Goal: Information Seeking & Learning: Learn about a topic

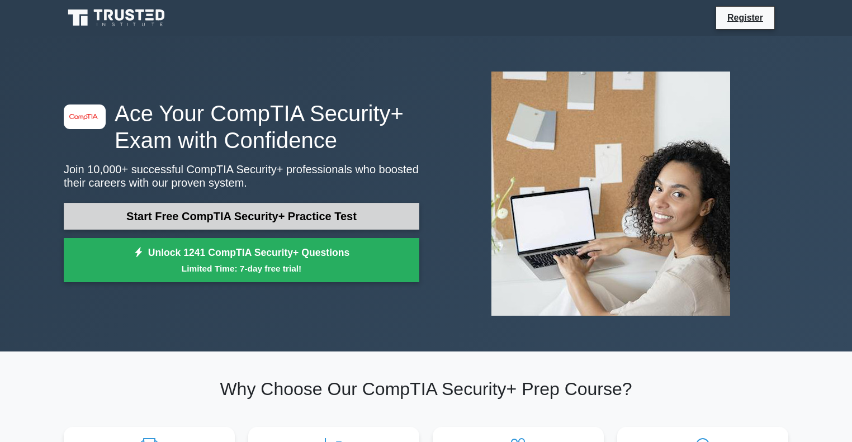
click at [307, 211] on link "Start Free CompTIA Security+ Practice Test" at bounding box center [242, 216] width 356 height 27
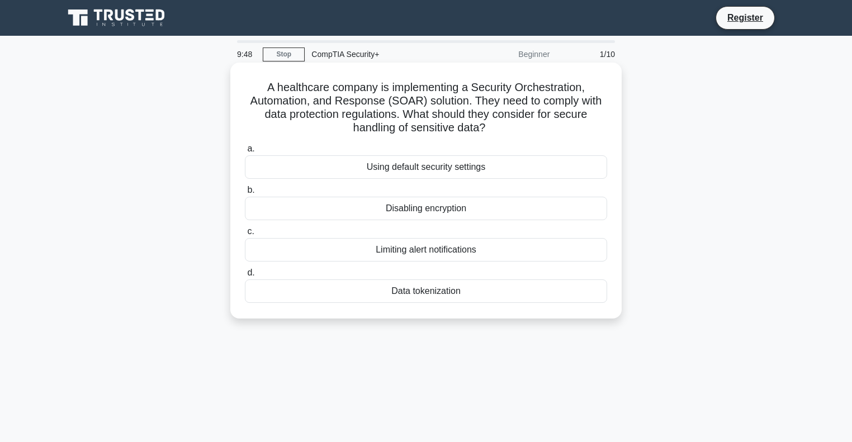
click at [428, 285] on div "Data tokenization" at bounding box center [426, 291] width 362 height 23
click at [245, 277] on input "d. Data tokenization" at bounding box center [245, 273] width 0 height 7
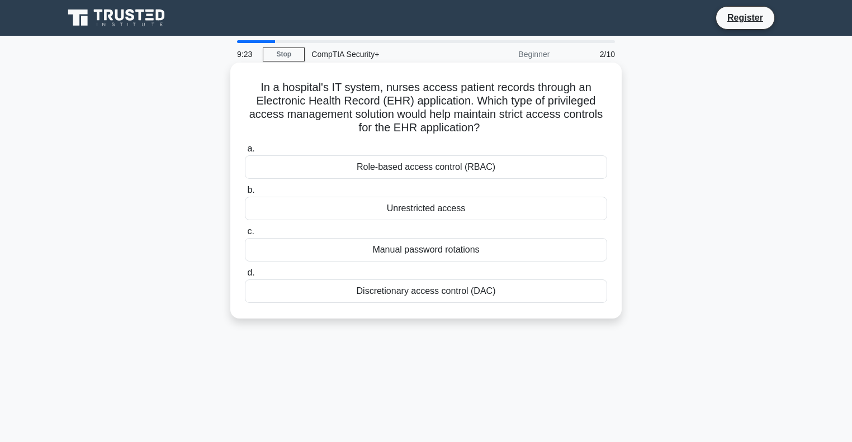
click at [415, 166] on div "Role-based access control (RBAC)" at bounding box center [426, 167] width 362 height 23
click at [245, 153] on input "a. Role-based access control (RBAC)" at bounding box center [245, 148] width 0 height 7
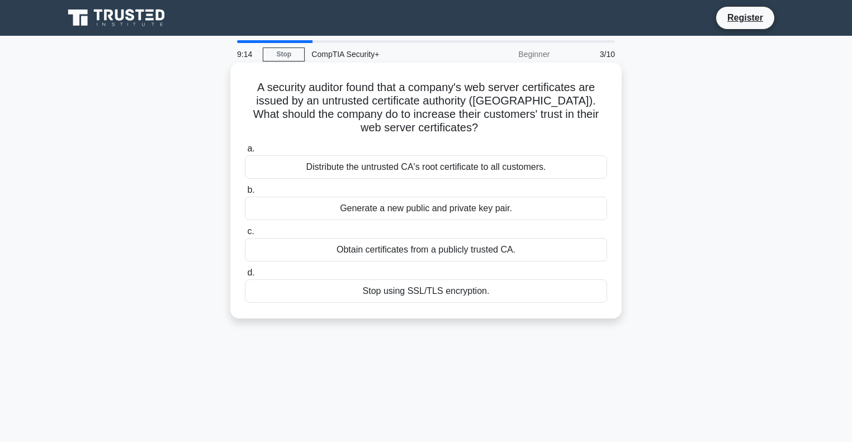
click at [373, 252] on div "Obtain certificates from a publicly trusted CA." at bounding box center [426, 249] width 362 height 23
click at [245, 235] on input "c. Obtain certificates from a publicly trusted CA." at bounding box center [245, 231] width 0 height 7
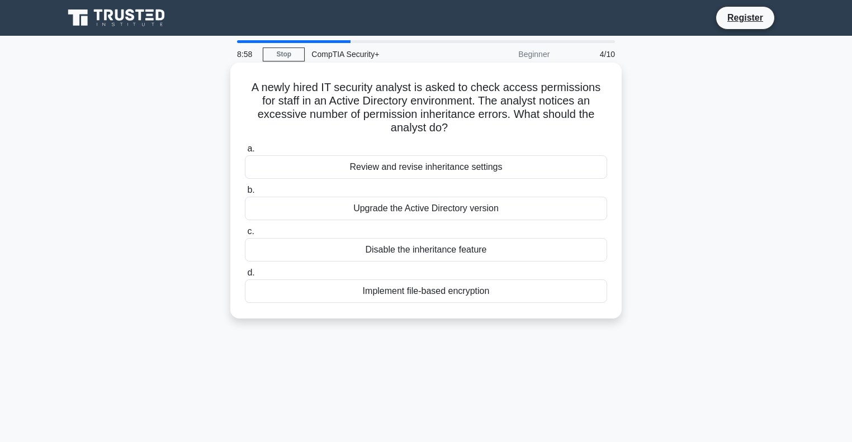
click at [434, 167] on div "Review and revise inheritance settings" at bounding box center [426, 167] width 362 height 23
click at [245, 153] on input "a. Review and revise inheritance settings" at bounding box center [245, 148] width 0 height 7
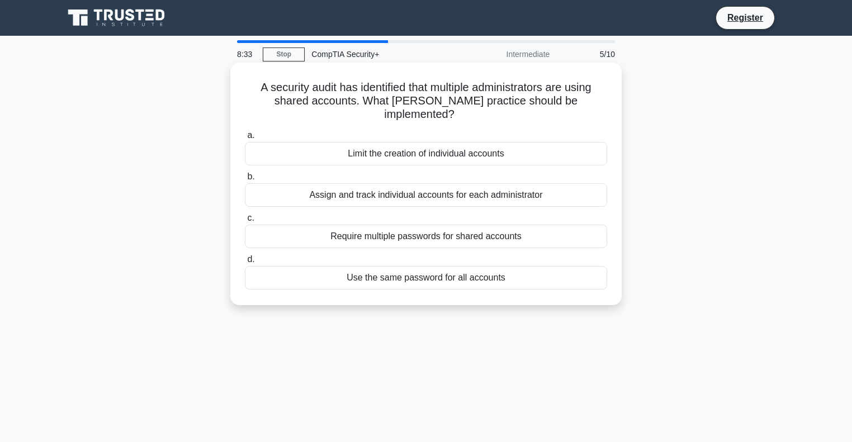
click at [455, 183] on div "Assign and track individual accounts for each administrator" at bounding box center [426, 194] width 362 height 23
click at [245, 178] on input "b. Assign and track individual accounts for each administrator" at bounding box center [245, 176] width 0 height 7
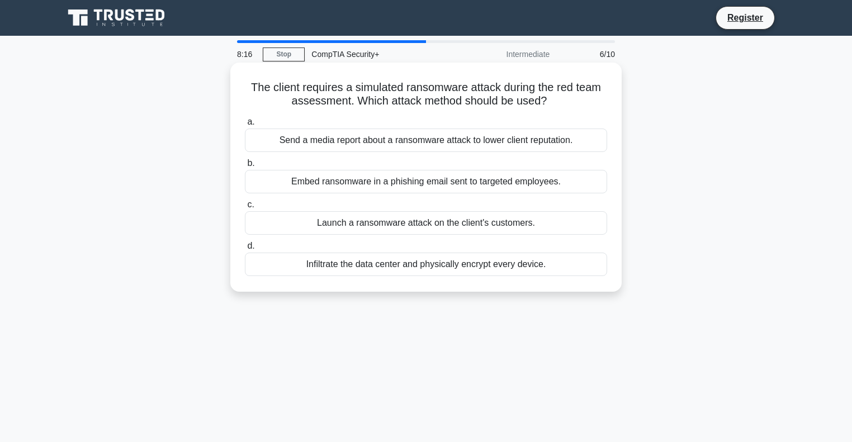
click at [389, 181] on div "Embed ransomware in a phishing email sent to targeted employees." at bounding box center [426, 181] width 362 height 23
click at [245, 167] on input "b. Embed ransomware in a phishing email sent to targeted employees." at bounding box center [245, 163] width 0 height 7
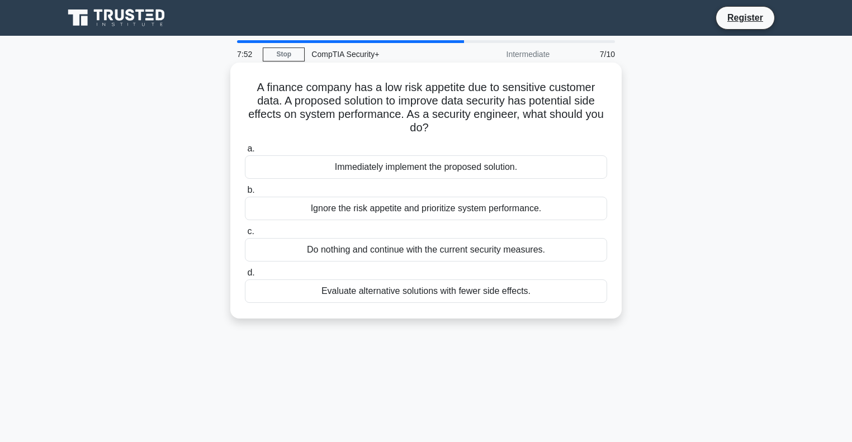
click at [409, 290] on div "Evaluate alternative solutions with fewer side effects." at bounding box center [426, 291] width 362 height 23
click at [245, 277] on input "d. Evaluate alternative solutions with fewer side effects." at bounding box center [245, 273] width 0 height 7
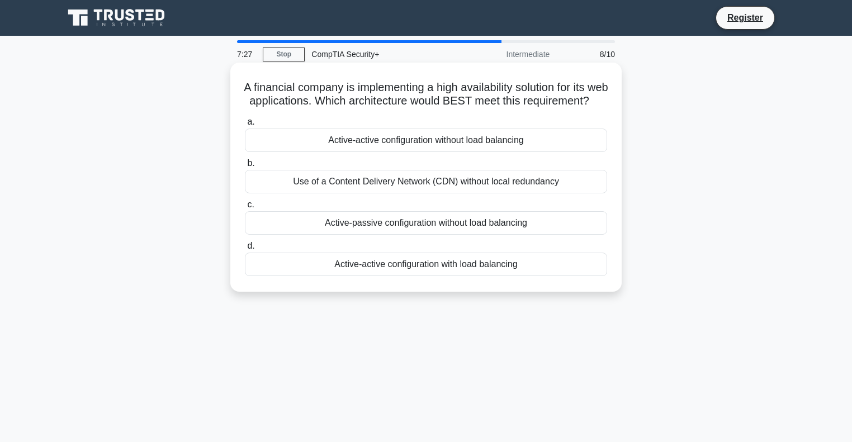
click at [447, 276] on div "Active-active configuration with load balancing" at bounding box center [426, 264] width 362 height 23
click at [245, 250] on input "d. Active-active configuration with load balancing" at bounding box center [245, 246] width 0 height 7
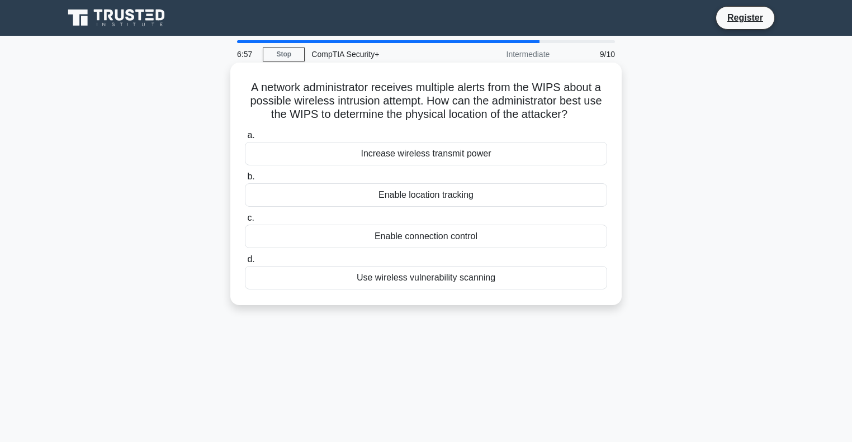
click at [458, 200] on div "Enable location tracking" at bounding box center [426, 194] width 362 height 23
click at [245, 181] on input "b. Enable location tracking" at bounding box center [245, 176] width 0 height 7
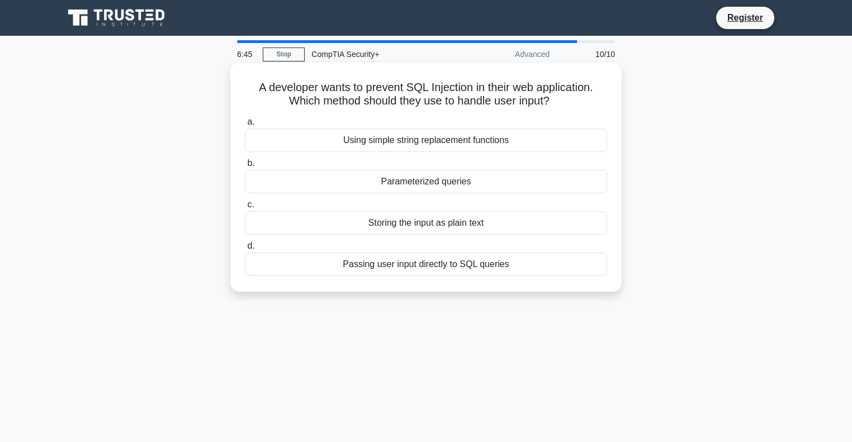
click at [454, 224] on div "Storing the input as plain text" at bounding box center [426, 222] width 362 height 23
click at [245, 209] on input "c. Storing the input as plain text" at bounding box center [245, 204] width 0 height 7
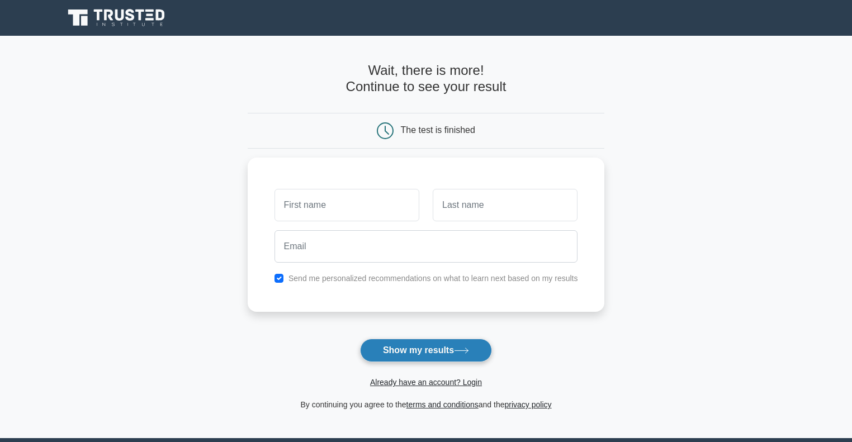
click at [422, 354] on button "Show my results" at bounding box center [426, 350] width 132 height 23
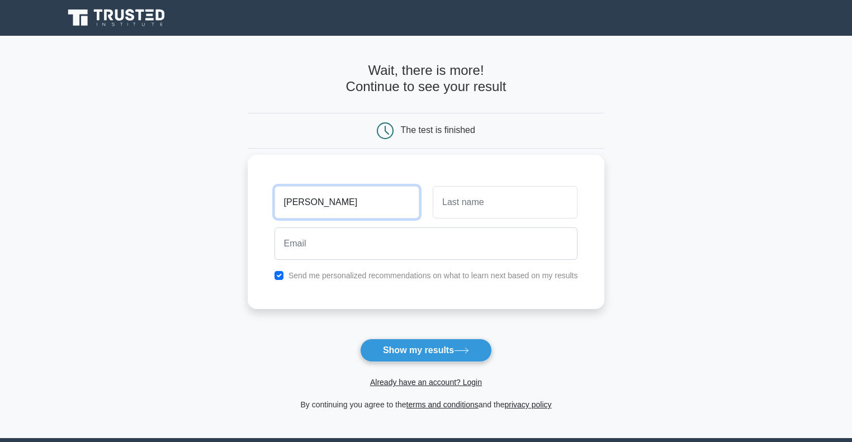
type input "kevin"
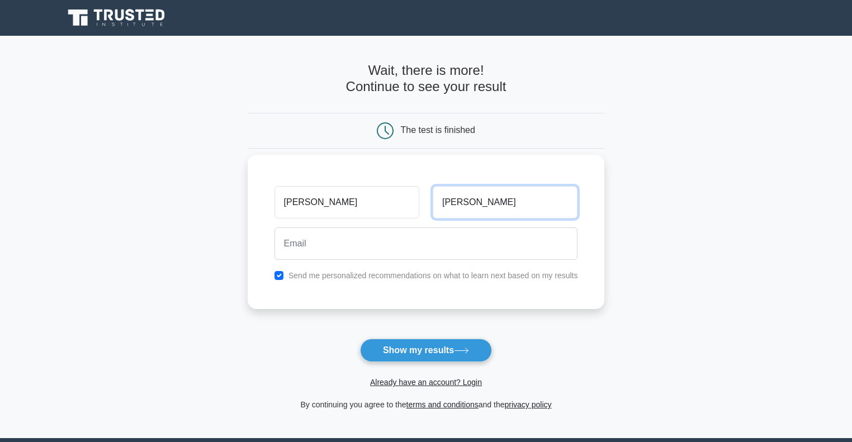
type input "lee"
click at [329, 272] on label "Send me personalized recommendations on what to learn next based on my results" at bounding box center [434, 275] width 290 height 9
click at [303, 269] on div "Send me personalized recommendations on what to learn next based on my results" at bounding box center [426, 275] width 317 height 13
click at [291, 277] on label "Send me personalized recommendations on what to learn next based on my results" at bounding box center [434, 275] width 290 height 9
click at [275, 274] on input "checkbox" at bounding box center [279, 275] width 9 height 9
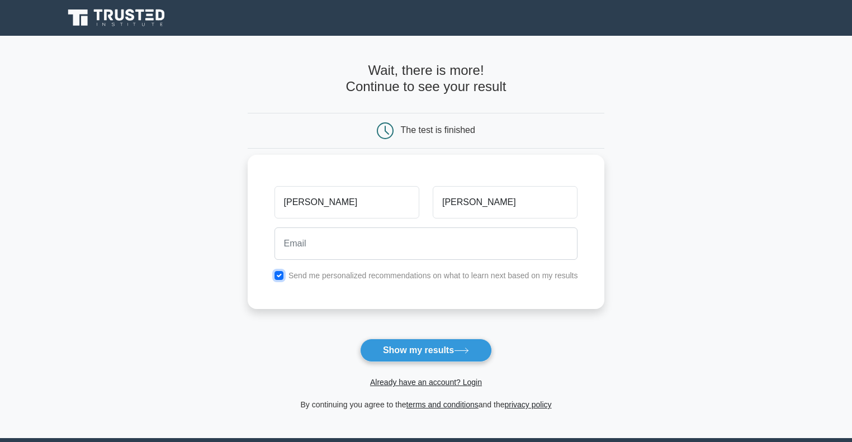
checkbox input "false"
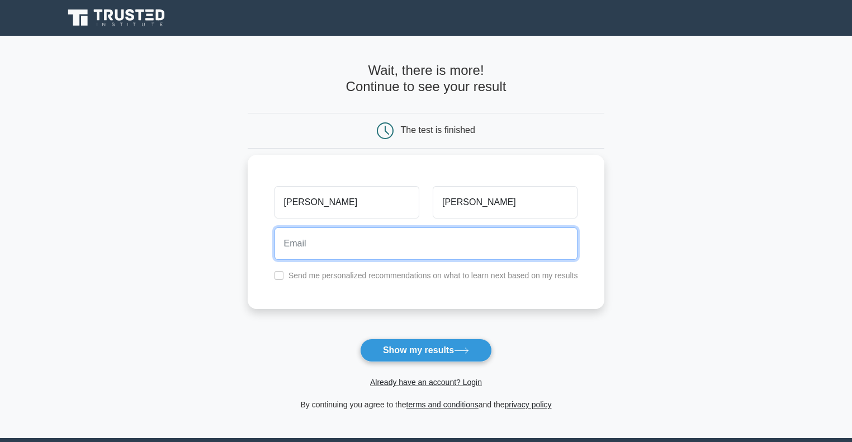
click at [342, 238] on input "email" at bounding box center [427, 244] width 304 height 32
type input "klee111287@gmail.com"
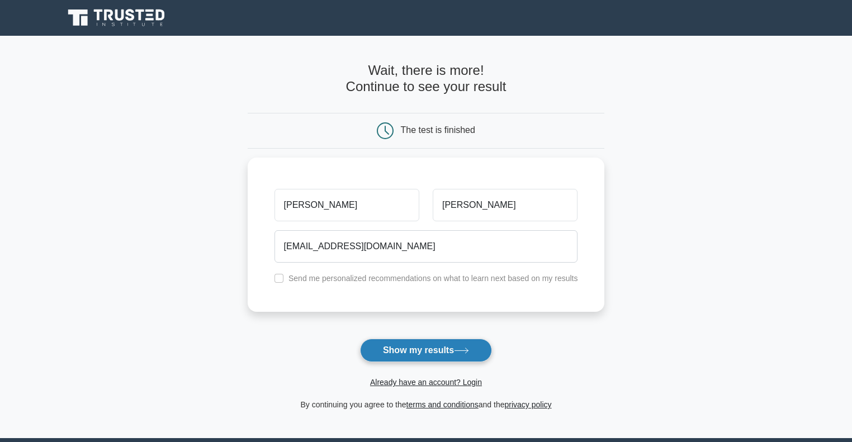
click at [413, 348] on button "Show my results" at bounding box center [426, 350] width 132 height 23
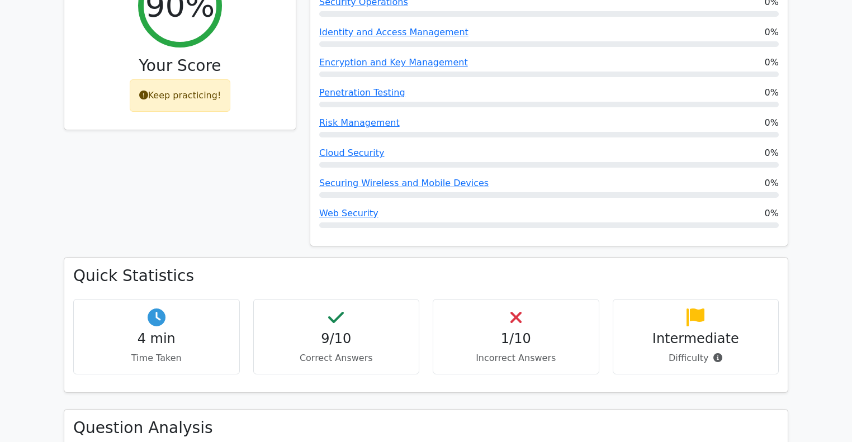
scroll to position [493, 0]
click at [510, 266] on h3 "Quick Statistics" at bounding box center [426, 275] width 706 height 19
click at [506, 298] on div "1/10 Incorrect Answers" at bounding box center [516, 336] width 167 height 76
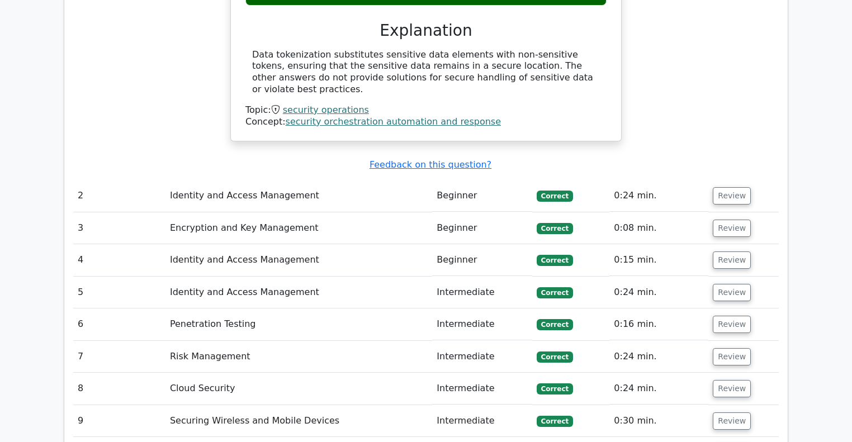
scroll to position [1232, 0]
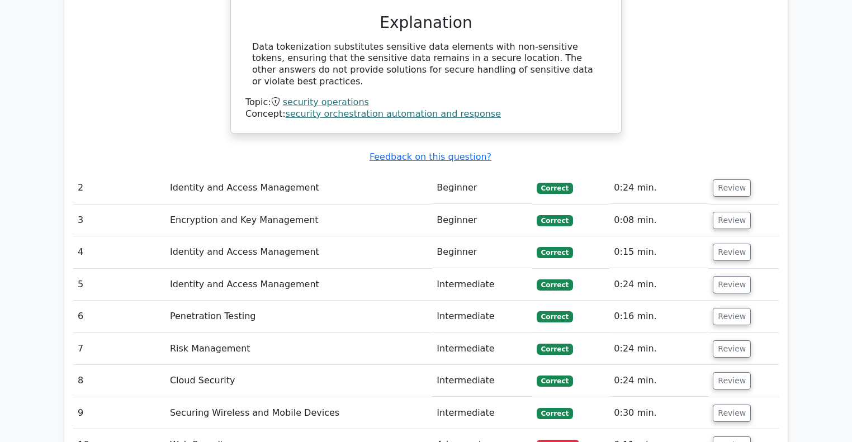
click at [733, 430] on td "Review" at bounding box center [744, 446] width 70 height 32
click at [720, 437] on button "Review" at bounding box center [732, 445] width 38 height 17
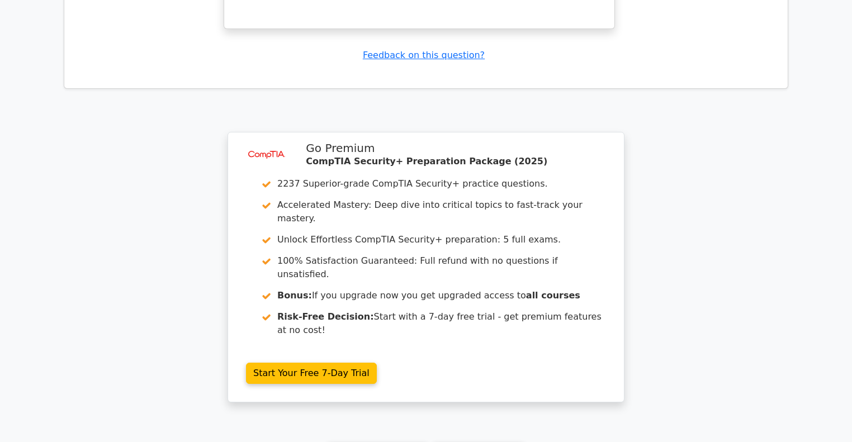
scroll to position [2166, 0]
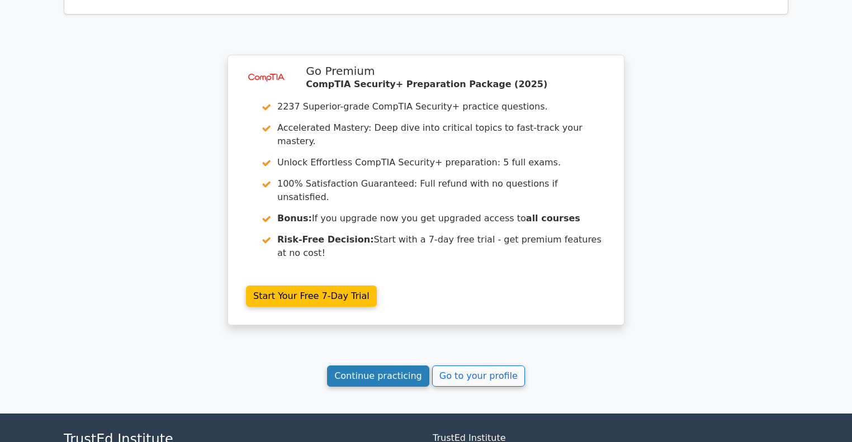
click at [376, 366] on link "Continue practicing" at bounding box center [378, 376] width 102 height 21
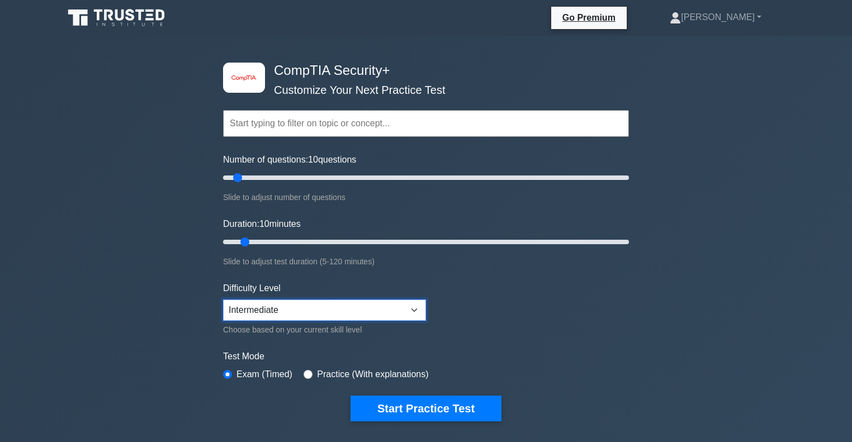
click at [253, 302] on select "Beginner Intermediate Expert" at bounding box center [324, 310] width 203 height 21
select select "expert"
click at [223, 300] on select "Beginner Intermediate Expert" at bounding box center [324, 310] width 203 height 21
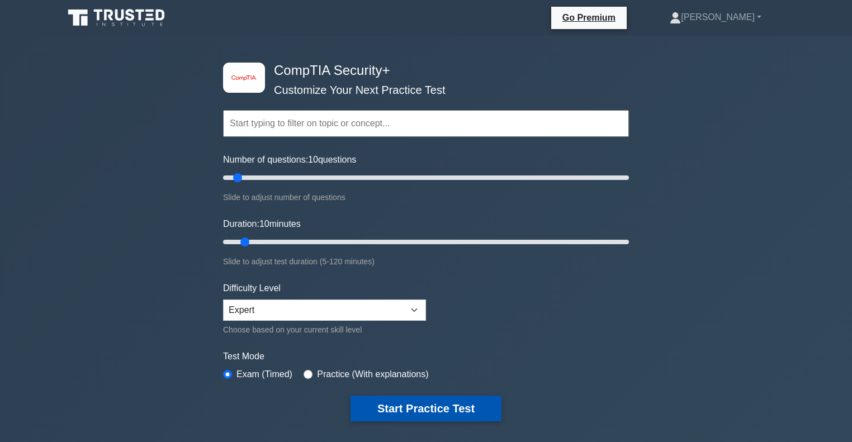
click at [431, 410] on button "Start Practice Test" at bounding box center [426, 409] width 151 height 26
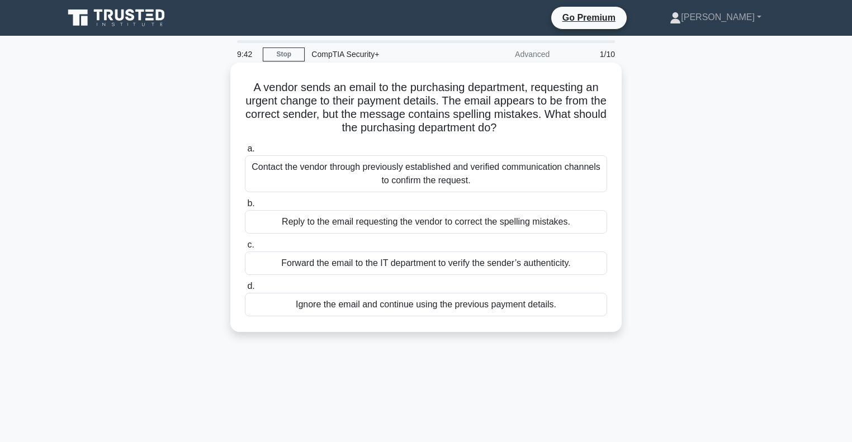
click at [422, 174] on div "Contact the vendor through previously established and verified communication ch…" at bounding box center [426, 174] width 362 height 37
click at [245, 153] on input "a. Contact the vendor through previously established and verified communication…" at bounding box center [245, 148] width 0 height 7
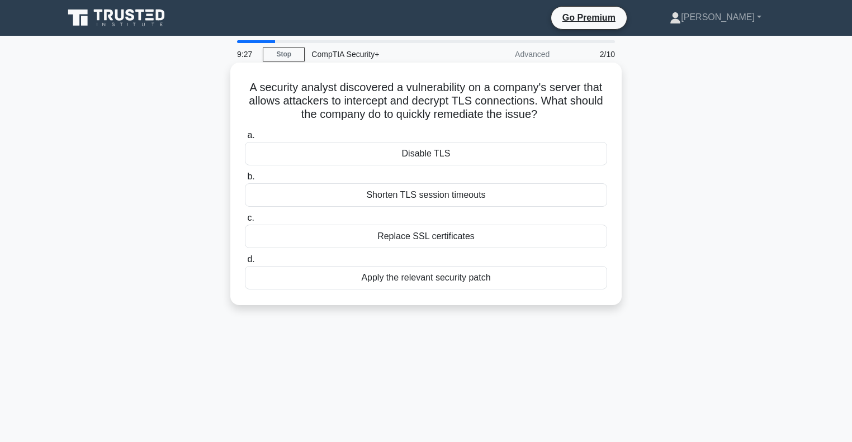
click at [435, 279] on div "Apply the relevant security patch" at bounding box center [426, 277] width 362 height 23
click at [245, 263] on input "d. Apply the relevant security patch" at bounding box center [245, 259] width 0 height 7
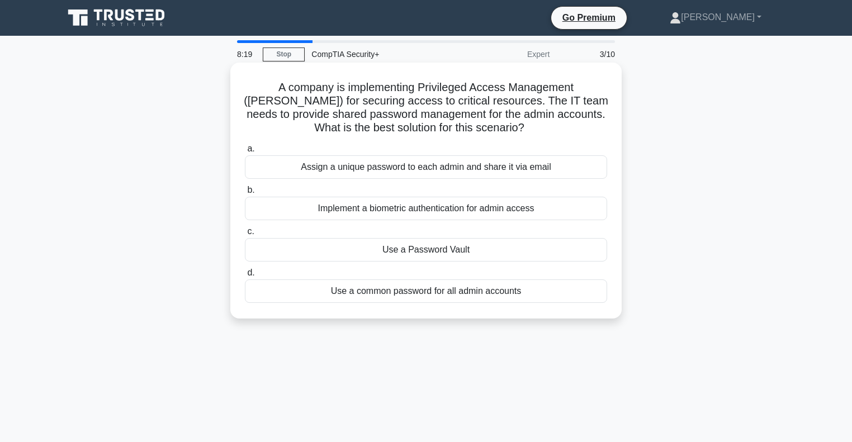
click at [376, 248] on div "Use a Password Vault" at bounding box center [426, 249] width 362 height 23
click at [245, 235] on input "c. Use a Password Vault" at bounding box center [245, 231] width 0 height 7
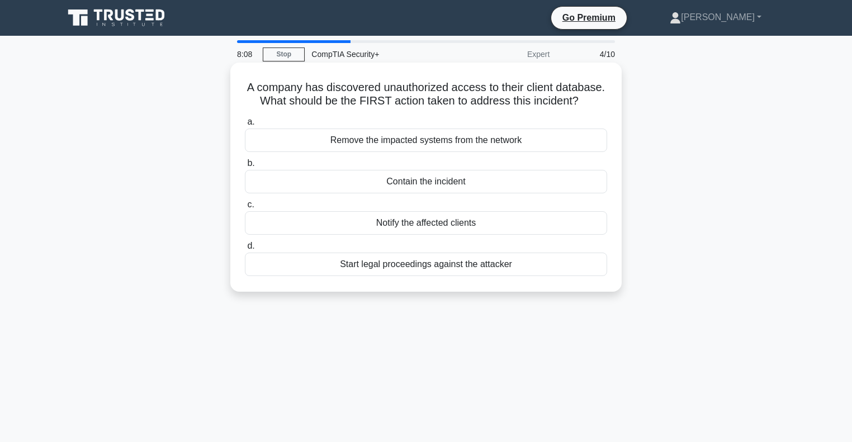
click at [397, 183] on div "Contain the incident" at bounding box center [426, 181] width 362 height 23
click at [245, 167] on input "b. Contain the incident" at bounding box center [245, 163] width 0 height 7
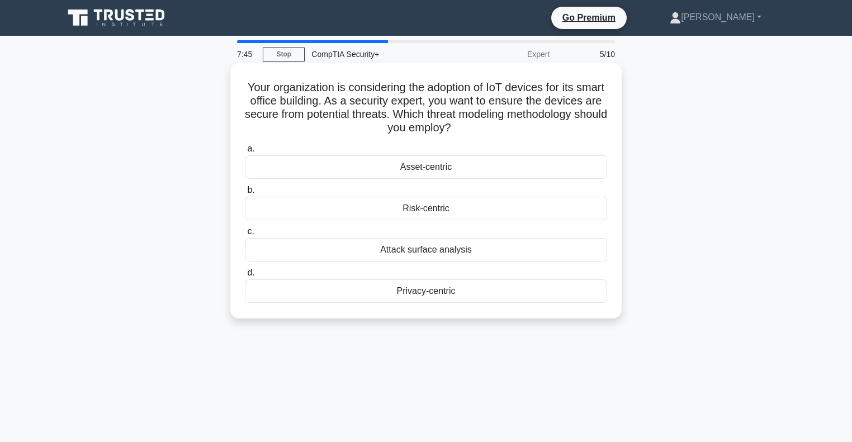
click at [425, 257] on div "Attack surface analysis" at bounding box center [426, 249] width 362 height 23
click at [245, 235] on input "c. Attack surface analysis" at bounding box center [245, 231] width 0 height 7
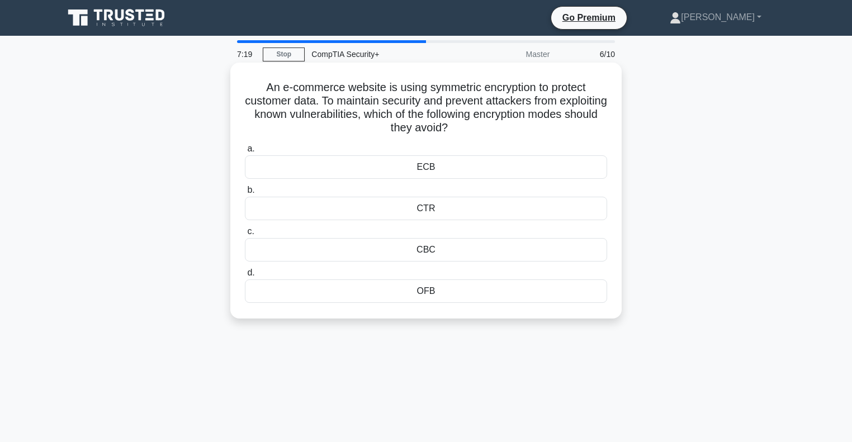
click at [387, 248] on div "CBC" at bounding box center [426, 249] width 362 height 23
click at [245, 235] on input "c. CBC" at bounding box center [245, 231] width 0 height 7
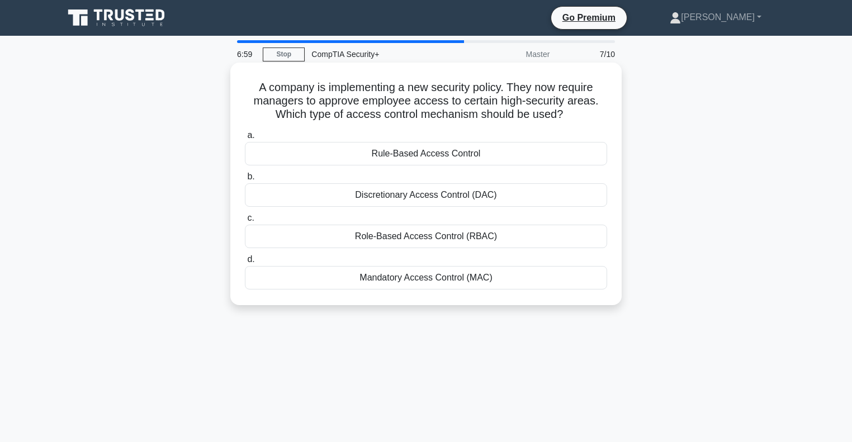
click at [390, 192] on div "Discretionary Access Control (DAC)" at bounding box center [426, 194] width 362 height 23
click at [245, 181] on input "b. Discretionary Access Control (DAC)" at bounding box center [245, 176] width 0 height 7
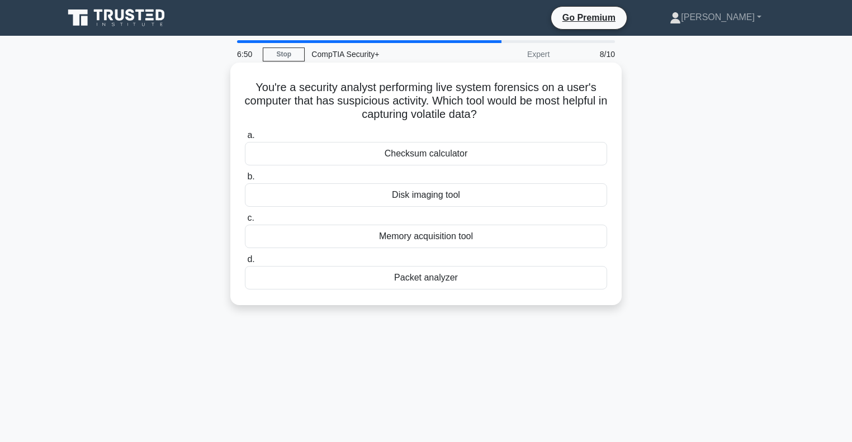
click at [414, 276] on div "Packet analyzer" at bounding box center [426, 277] width 362 height 23
click at [245, 263] on input "d. Packet analyzer" at bounding box center [245, 259] width 0 height 7
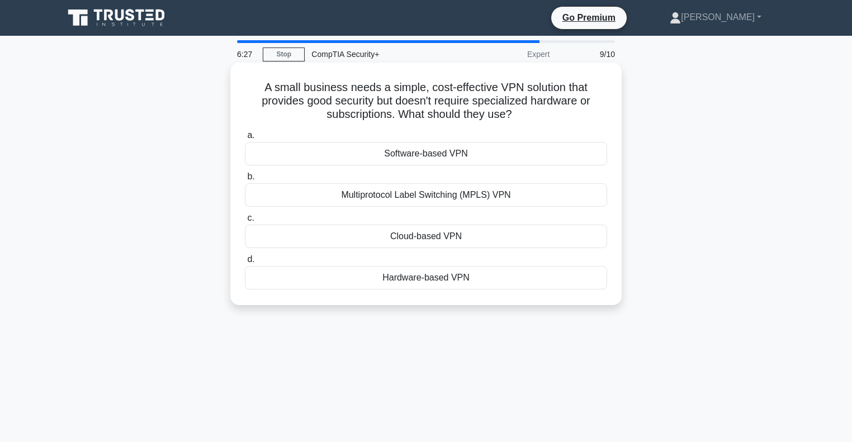
click at [453, 201] on div "Multiprotocol Label Switching (MPLS) VPN" at bounding box center [426, 194] width 362 height 23
click at [245, 181] on input "b. Multiprotocol Label Switching (MPLS) VPN" at bounding box center [245, 176] width 0 height 7
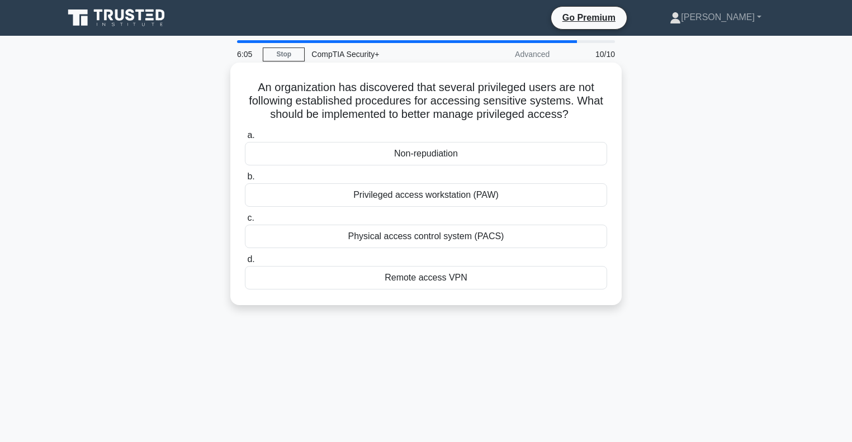
click at [420, 237] on div "Physical access control system (PACS)" at bounding box center [426, 236] width 362 height 23
click at [245, 222] on input "c. Physical access control system (PACS)" at bounding box center [245, 218] width 0 height 7
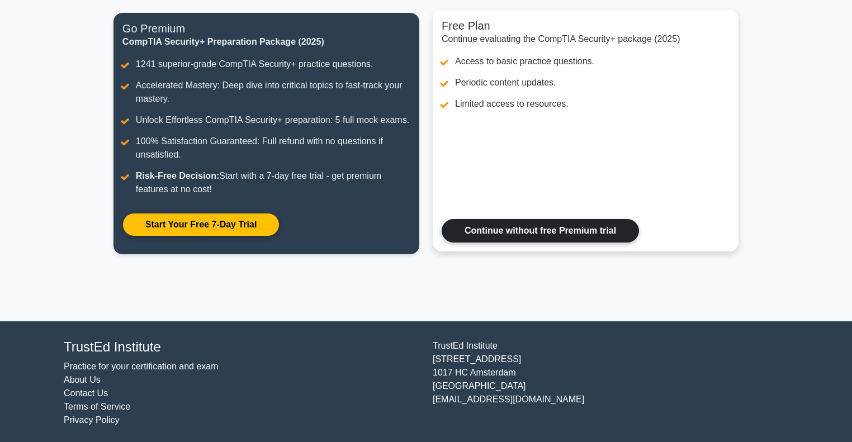
scroll to position [143, 0]
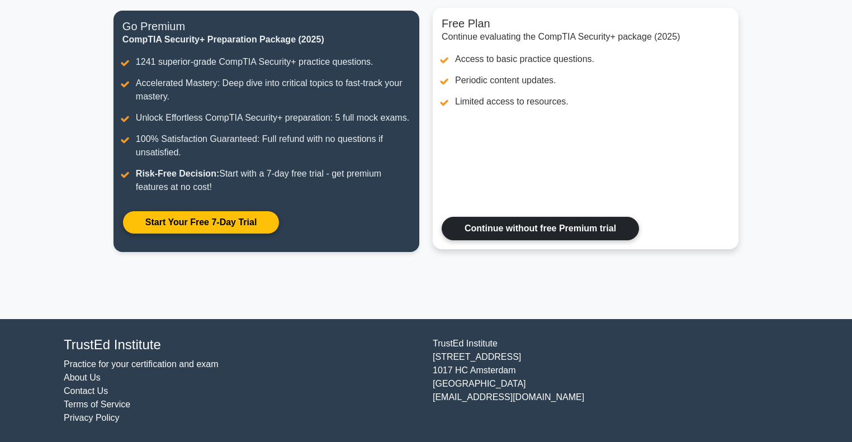
click at [554, 230] on link "Continue without free Premium trial" at bounding box center [540, 228] width 197 height 23
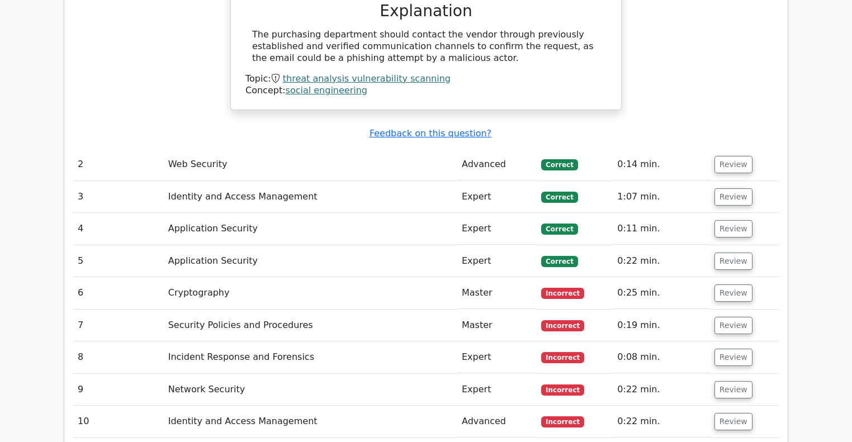
scroll to position [1283, 0]
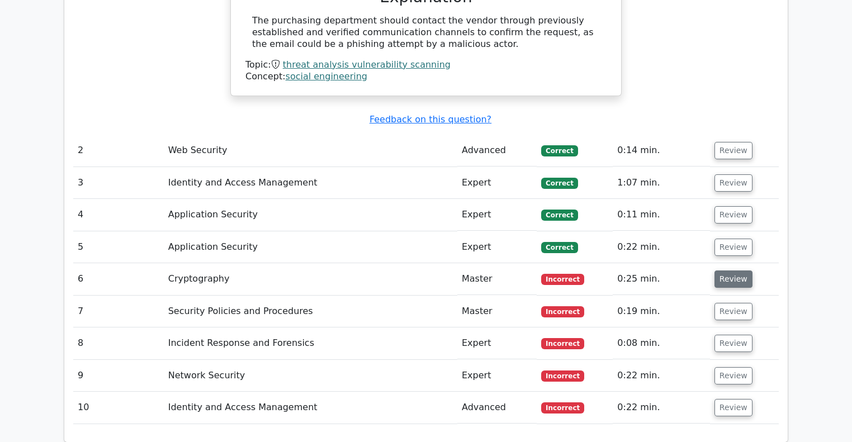
click at [723, 271] on button "Review" at bounding box center [734, 279] width 38 height 17
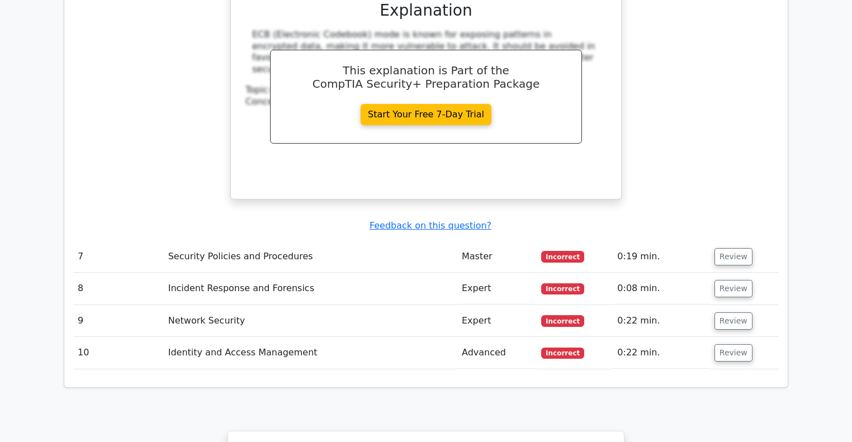
scroll to position [1817, 0]
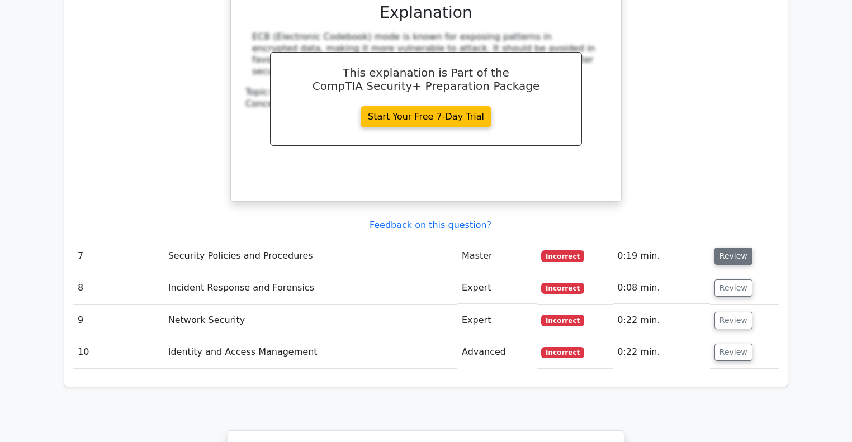
click at [731, 248] on button "Review" at bounding box center [734, 256] width 38 height 17
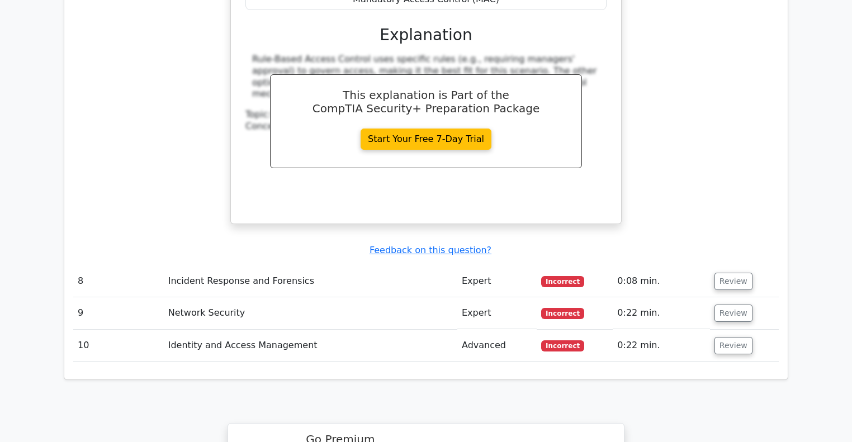
scroll to position [2351, 0]
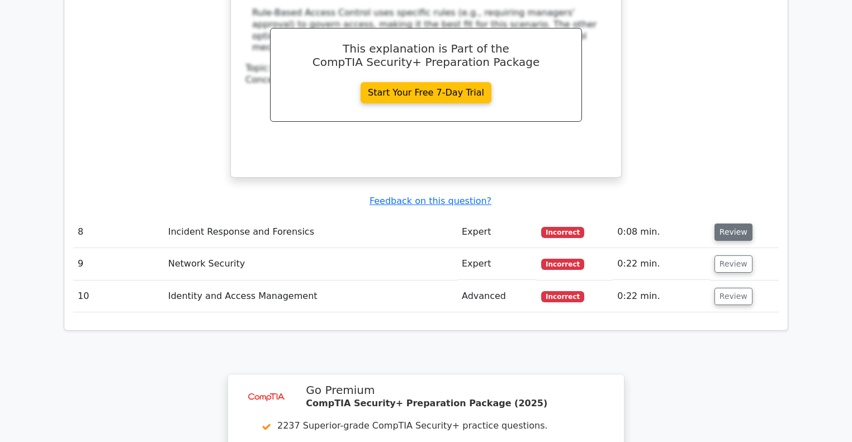
click at [724, 224] on button "Review" at bounding box center [734, 232] width 38 height 17
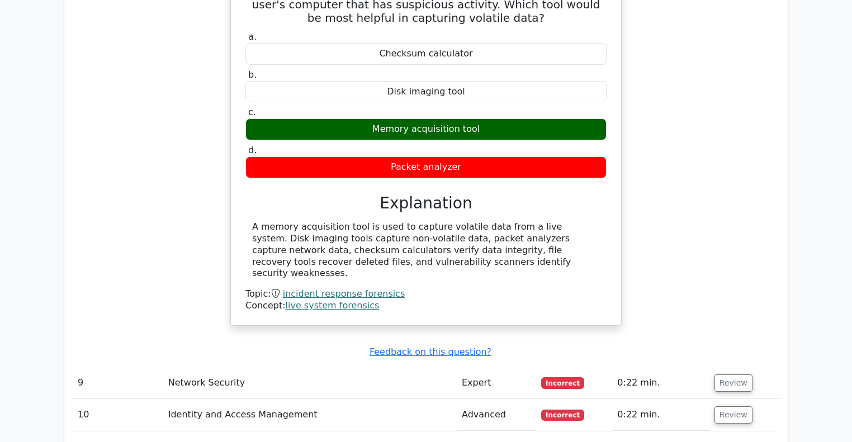
scroll to position [2632, 0]
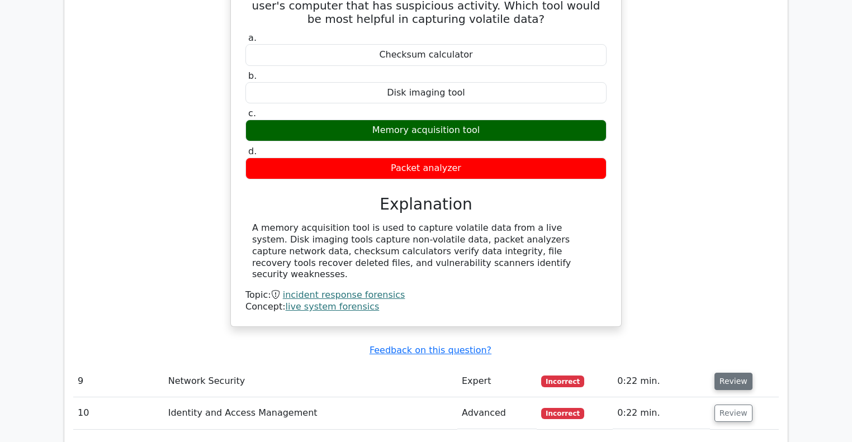
click at [716, 373] on button "Review" at bounding box center [734, 381] width 38 height 17
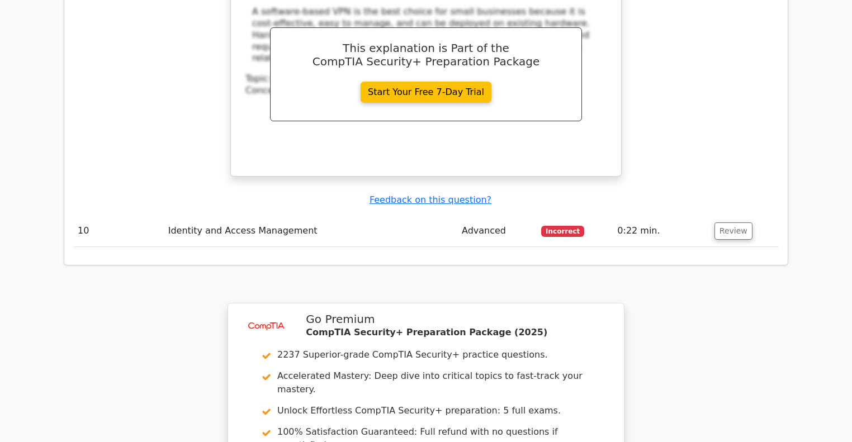
scroll to position [3287, 0]
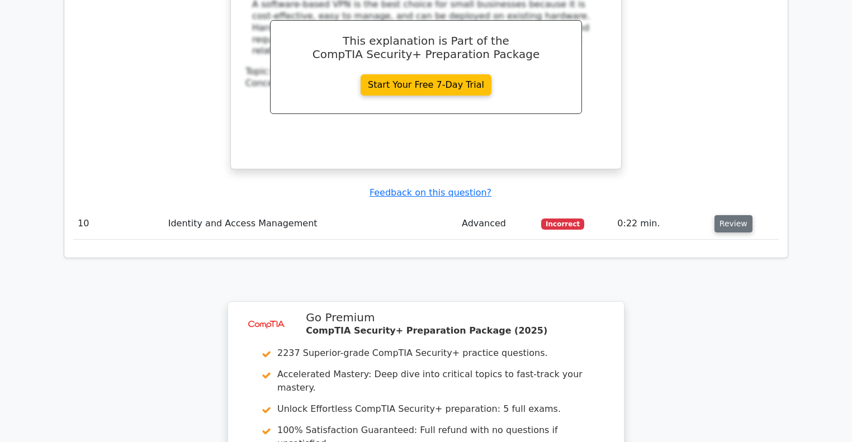
click at [729, 215] on button "Review" at bounding box center [734, 223] width 38 height 17
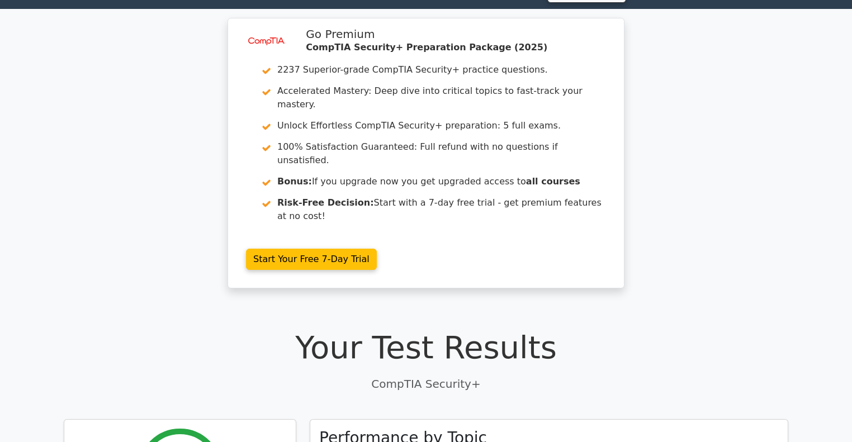
scroll to position [0, 0]
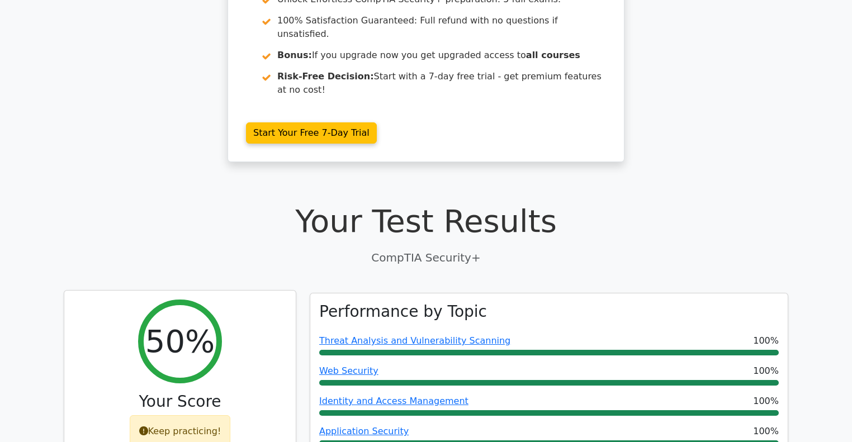
click at [199, 416] on div "Keep practicing!" at bounding box center [180, 432] width 101 height 32
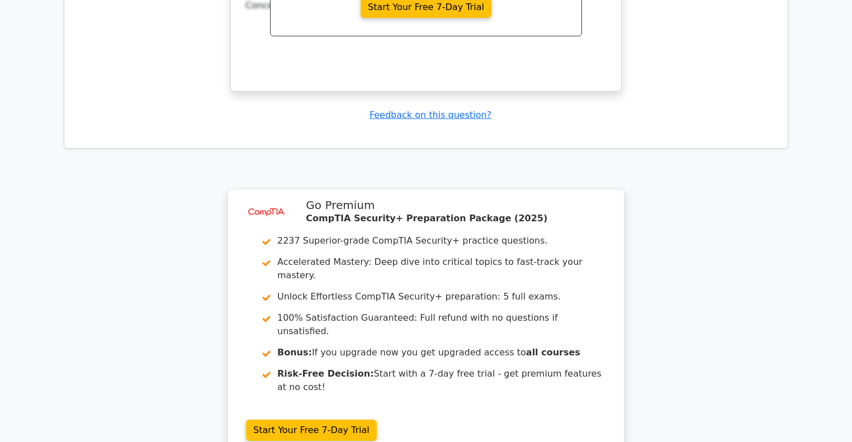
scroll to position [3981, 0]
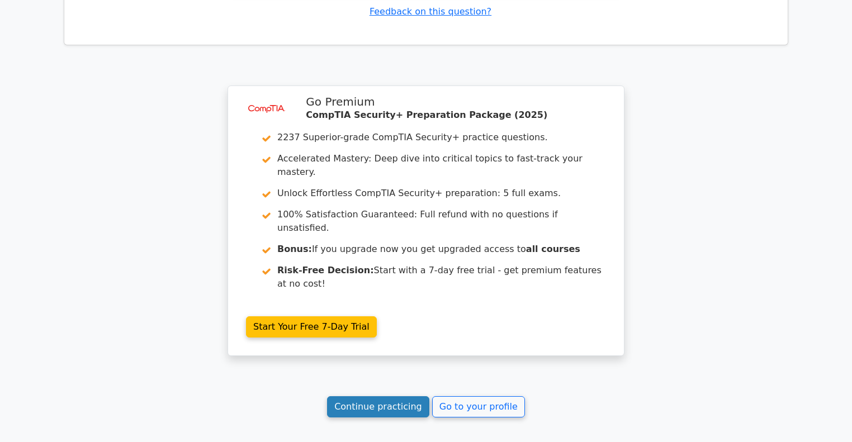
click at [385, 397] on link "Continue practicing" at bounding box center [378, 407] width 102 height 21
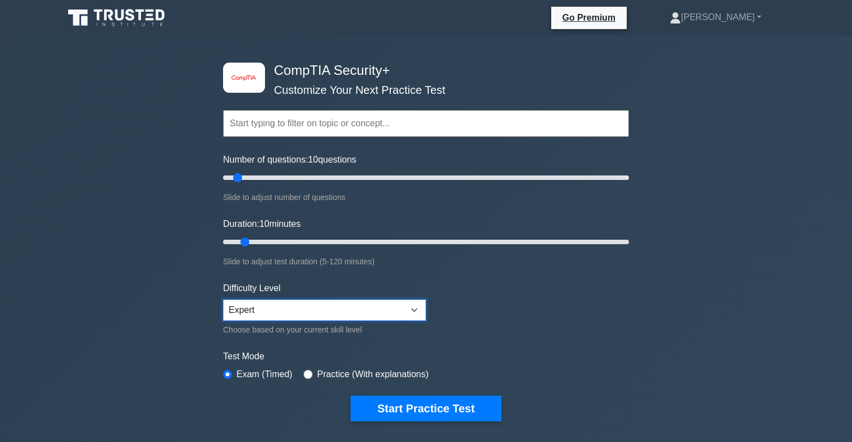
click at [324, 309] on select "Beginner Intermediate Expert" at bounding box center [324, 310] width 203 height 21
click at [418, 282] on div "Difficulty Level Beginner Intermediate Expert Choose based on your current skil…" at bounding box center [324, 309] width 203 height 55
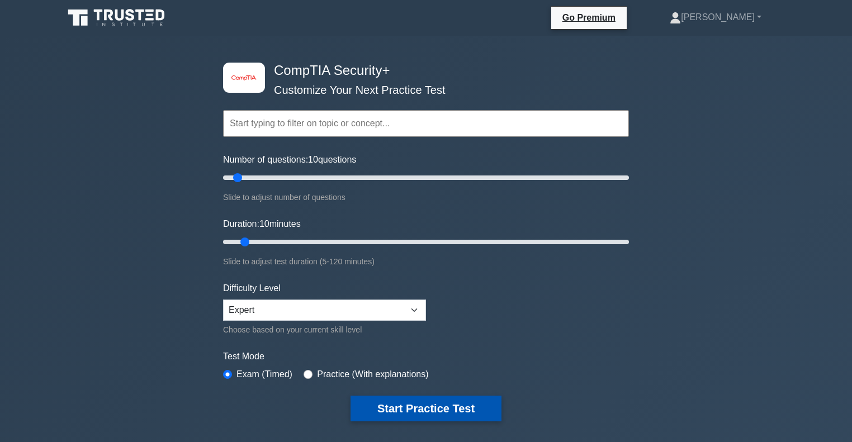
click at [390, 404] on button "Start Practice Test" at bounding box center [426, 409] width 151 height 26
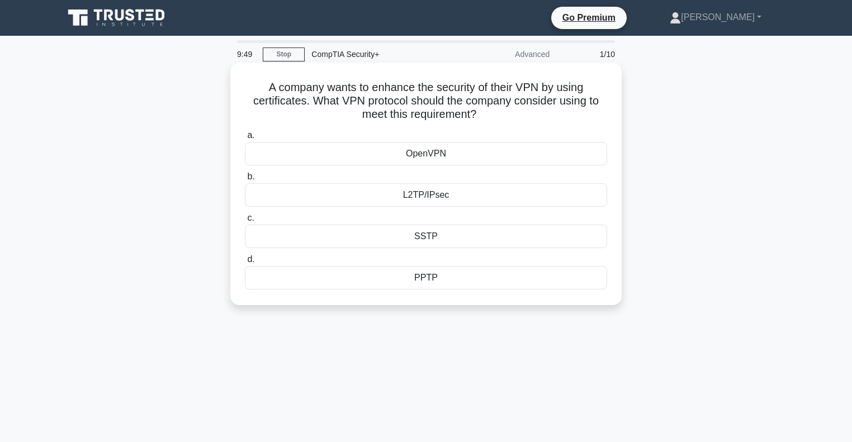
click at [462, 202] on div "L2TP/IPsec" at bounding box center [426, 194] width 362 height 23
click at [245, 181] on input "b. L2TP/IPsec" at bounding box center [245, 176] width 0 height 7
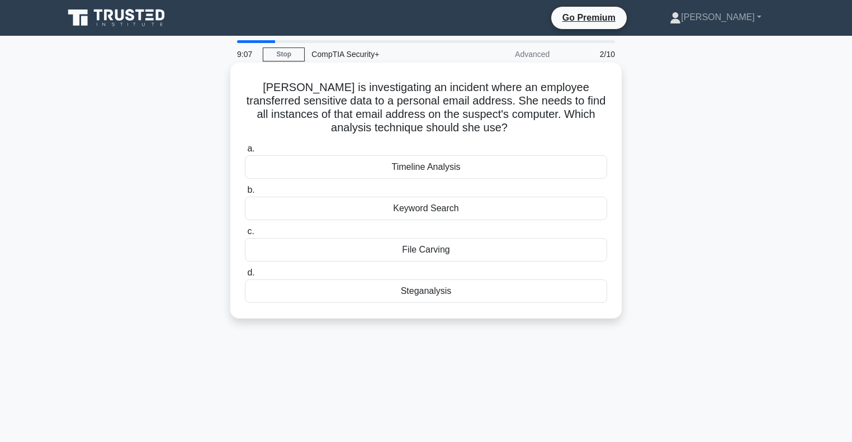
click at [436, 119] on h5 "[PERSON_NAME] is investigating an incident where an employee transferred sensit…" at bounding box center [426, 108] width 365 height 55
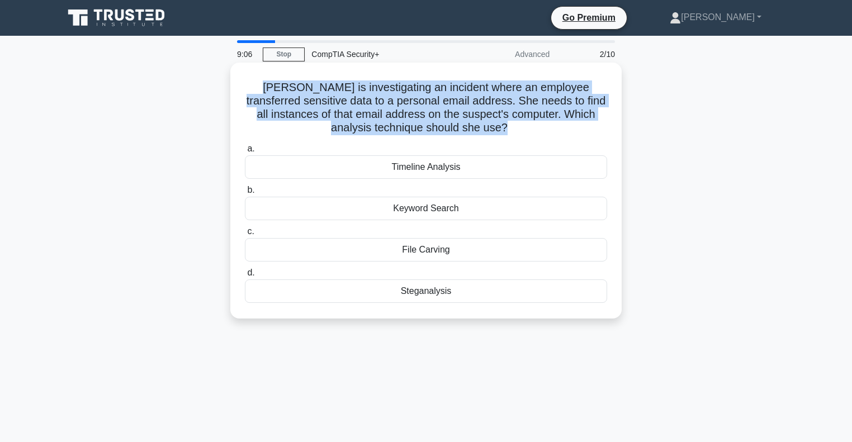
click at [436, 119] on h5 "[PERSON_NAME] is investigating an incident where an employee transferred sensit…" at bounding box center [426, 108] width 365 height 55
copy div "[PERSON_NAME] is investigating an incident where an employee transferred sensit…"
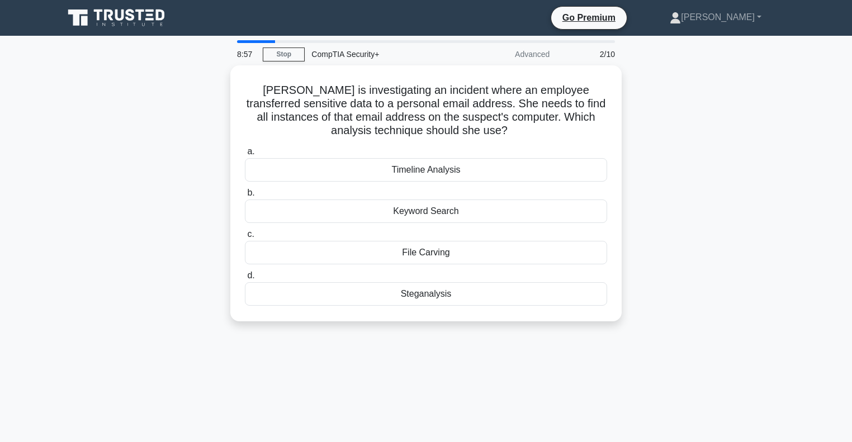
click at [192, 219] on div "[PERSON_NAME] is investigating an incident where an employee transferred sensit…" at bounding box center [426, 200] width 738 height 270
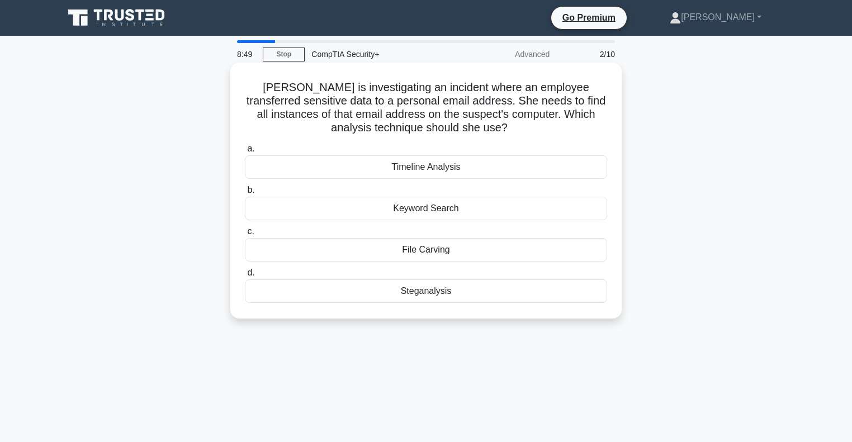
click at [390, 166] on div "Timeline Analysis" at bounding box center [426, 167] width 362 height 23
click at [245, 153] on input "a. Timeline Analysis" at bounding box center [245, 148] width 0 height 7
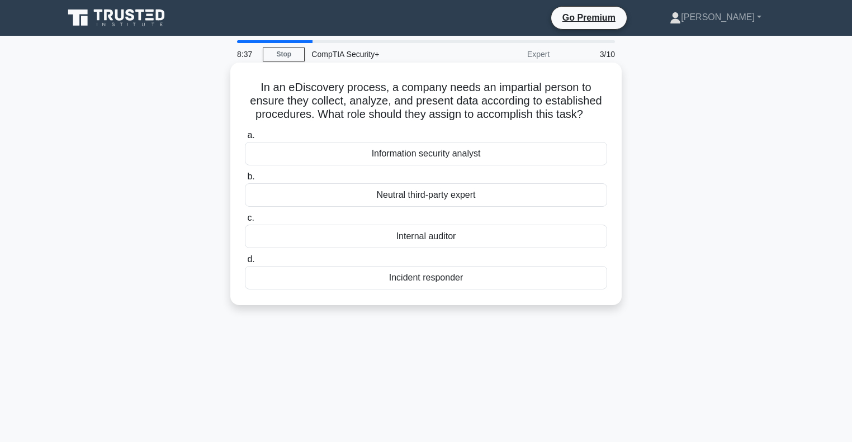
click at [406, 196] on div "Neutral third-party expert" at bounding box center [426, 194] width 362 height 23
click at [245, 181] on input "b. Neutral third-party expert" at bounding box center [245, 176] width 0 height 7
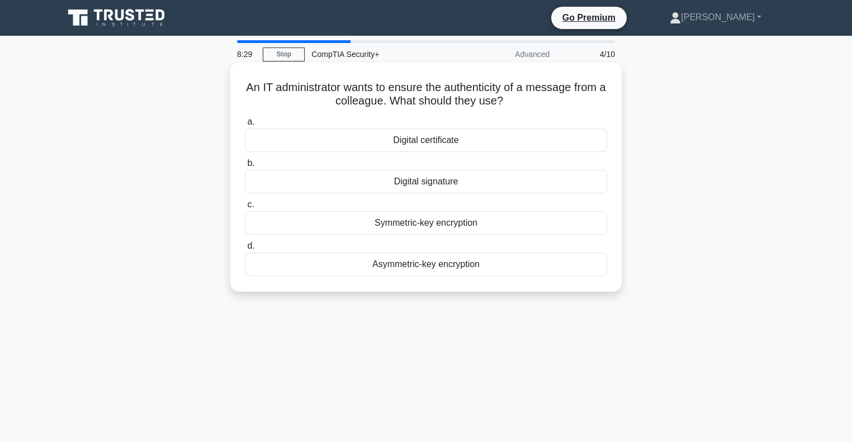
click at [396, 183] on div "Digital signature" at bounding box center [426, 181] width 362 height 23
click at [245, 167] on input "b. Digital signature" at bounding box center [245, 163] width 0 height 7
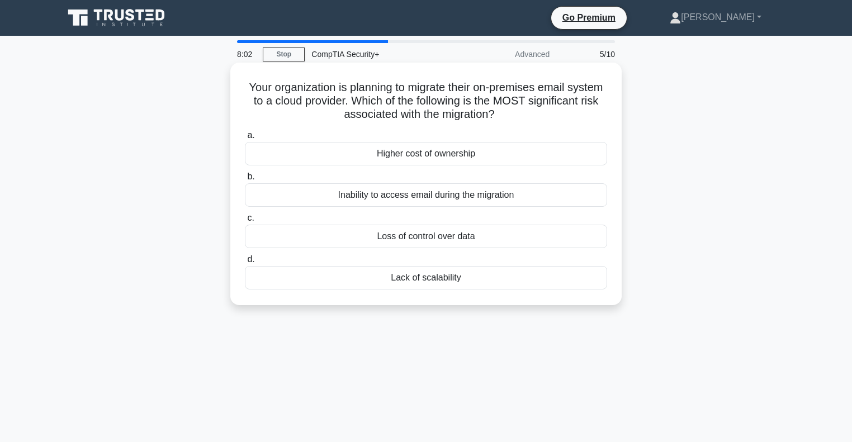
click at [465, 154] on div "Higher cost of ownership" at bounding box center [426, 153] width 362 height 23
click at [245, 139] on input "a. Higher cost of ownership" at bounding box center [245, 135] width 0 height 7
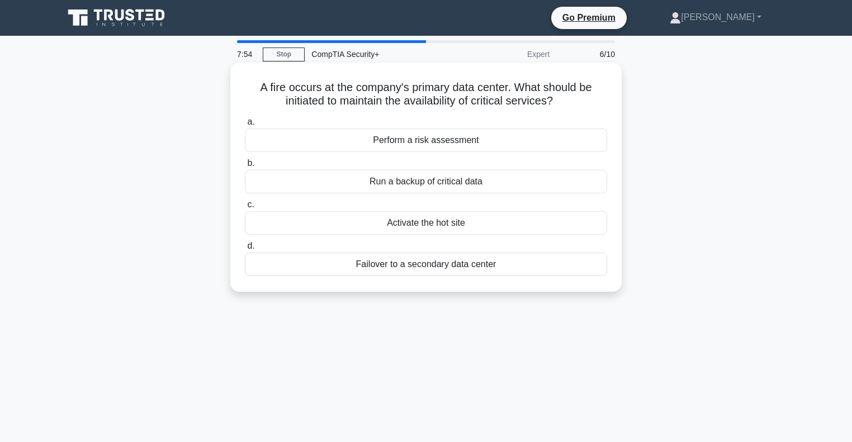
click at [421, 225] on div "Activate the hot site" at bounding box center [426, 222] width 362 height 23
click at [245, 209] on input "c. Activate the hot site" at bounding box center [245, 204] width 0 height 7
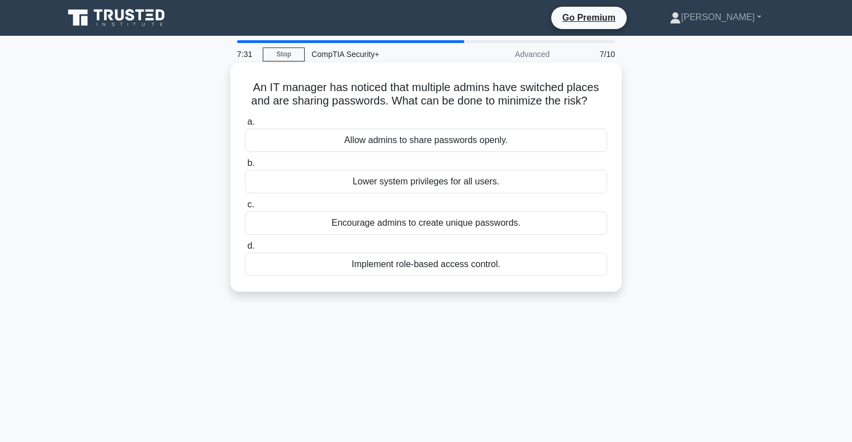
click at [418, 223] on div "Encourage admins to create unique passwords." at bounding box center [426, 222] width 362 height 23
click at [245, 209] on input "c. Encourage admins to create unique passwords." at bounding box center [245, 204] width 0 height 7
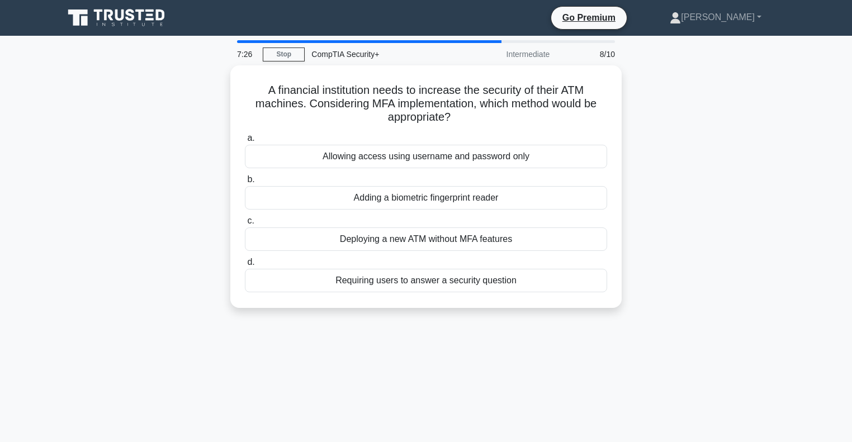
click at [544, 385] on div "7:26 Stop CompTIA Security+ Intermediate 8/10 A financial institution needs to …" at bounding box center [426, 319] width 738 height 559
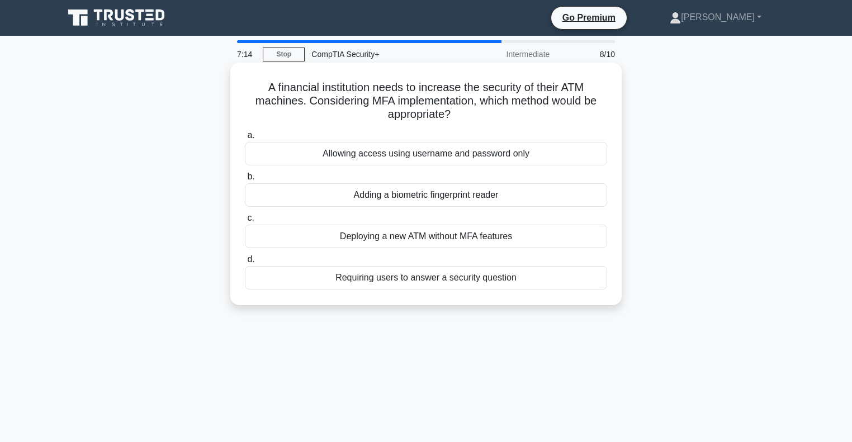
click at [466, 199] on div "Adding a biometric fingerprint reader" at bounding box center [426, 194] width 362 height 23
click at [245, 181] on input "b. Adding a biometric fingerprint reader" at bounding box center [245, 176] width 0 height 7
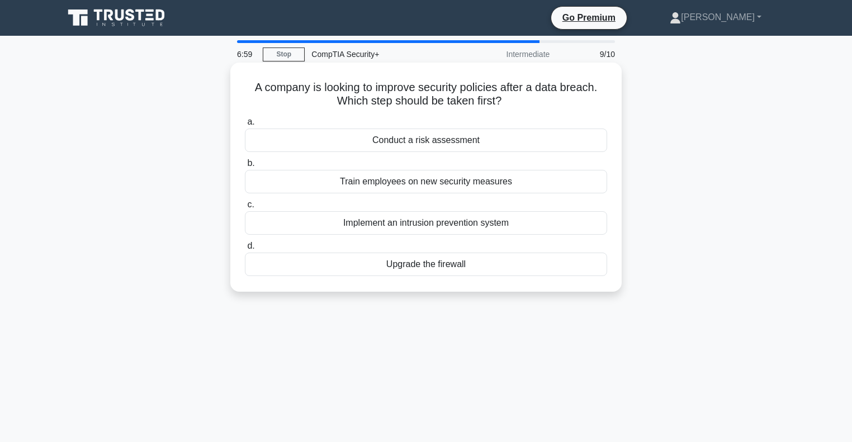
click at [463, 135] on div "Conduct a risk assessment" at bounding box center [426, 140] width 362 height 23
click at [245, 126] on input "a. Conduct a risk assessment" at bounding box center [245, 122] width 0 height 7
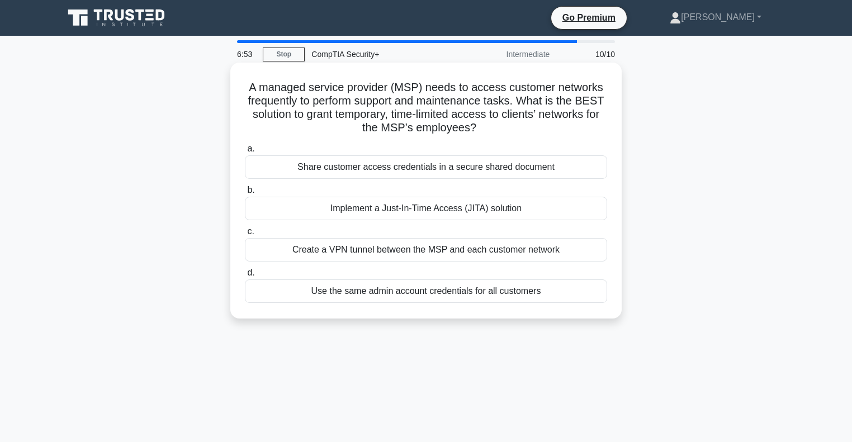
click at [399, 204] on div "Implement a Just-In-Time Access (JITA) solution" at bounding box center [426, 208] width 362 height 23
click at [245, 194] on input "b. Implement a Just-In-Time Access (JITA) solution" at bounding box center [245, 190] width 0 height 7
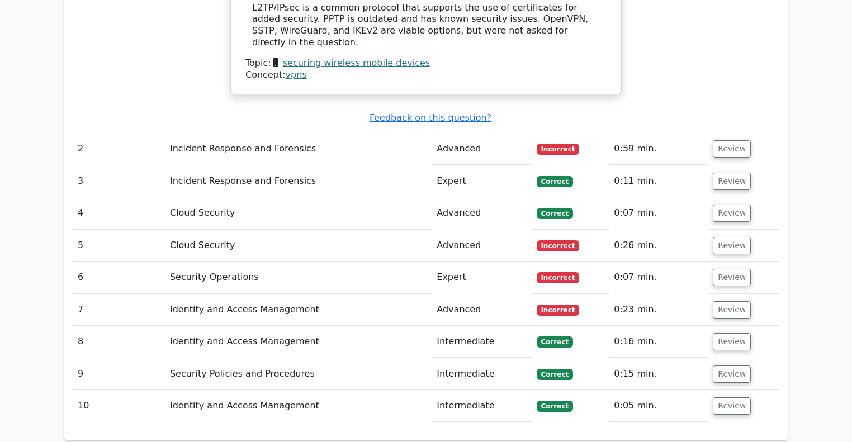
scroll to position [1199, 0]
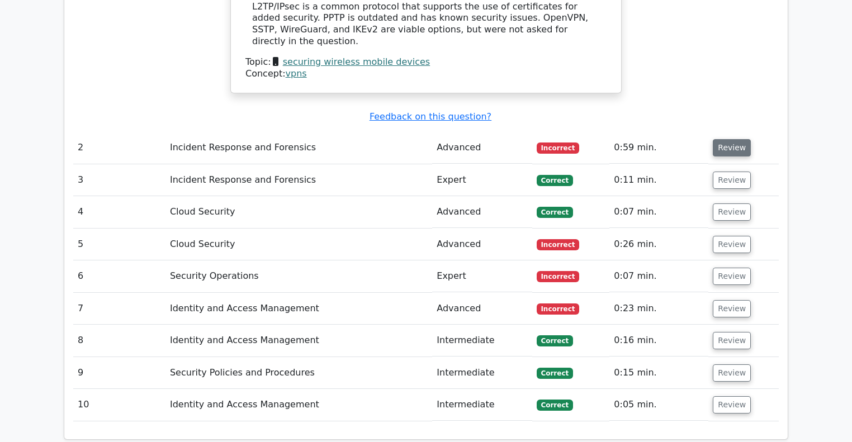
click at [737, 139] on button "Review" at bounding box center [732, 147] width 38 height 17
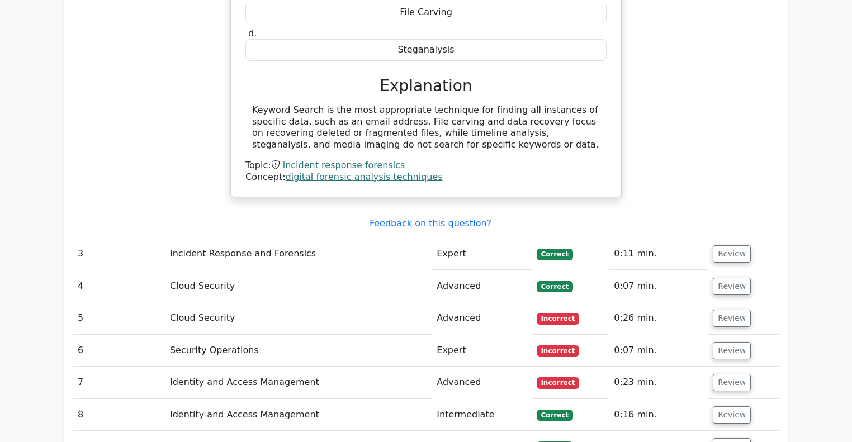
scroll to position [1525, 0]
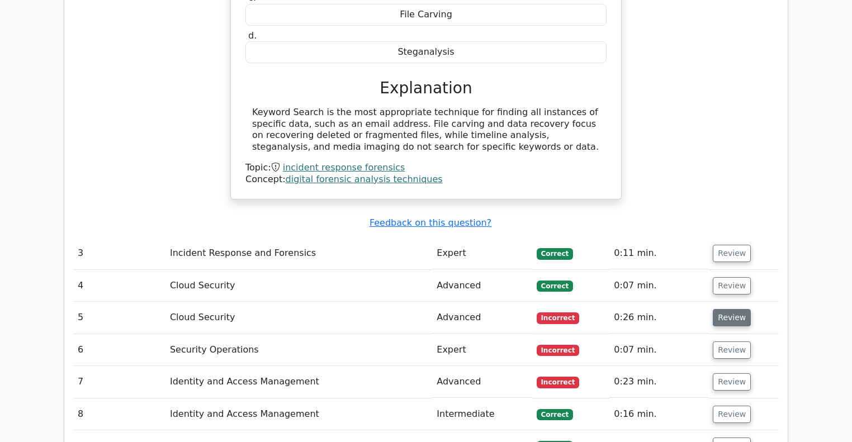
click at [723, 309] on button "Review" at bounding box center [732, 317] width 38 height 17
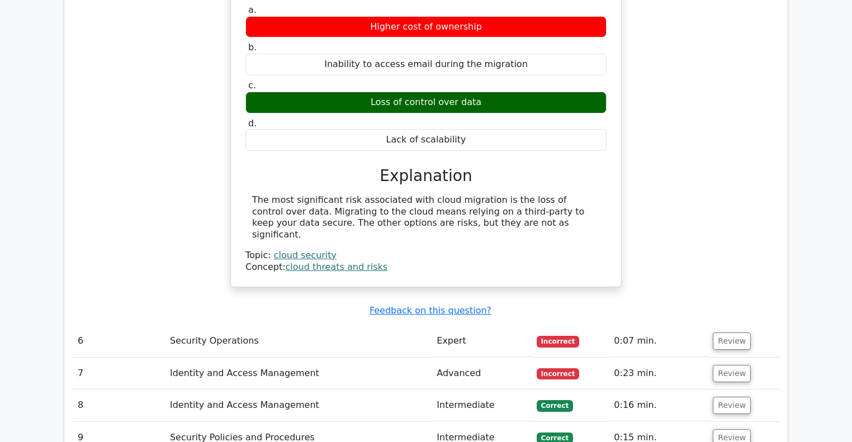
scroll to position [1924, 0]
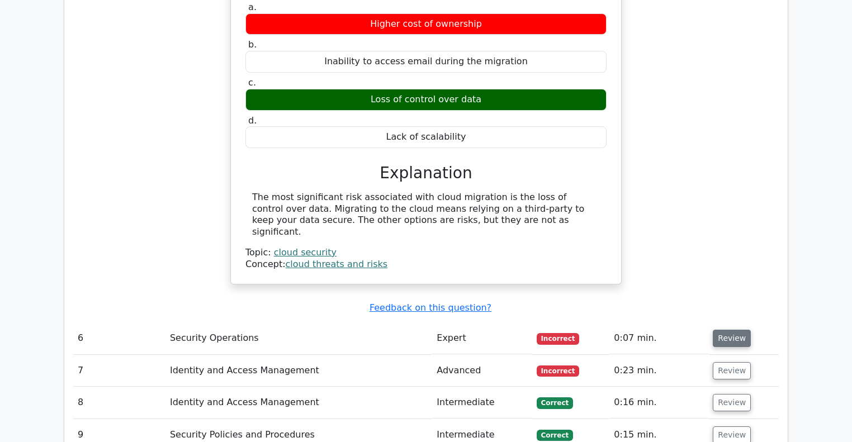
click at [728, 330] on button "Review" at bounding box center [732, 338] width 38 height 17
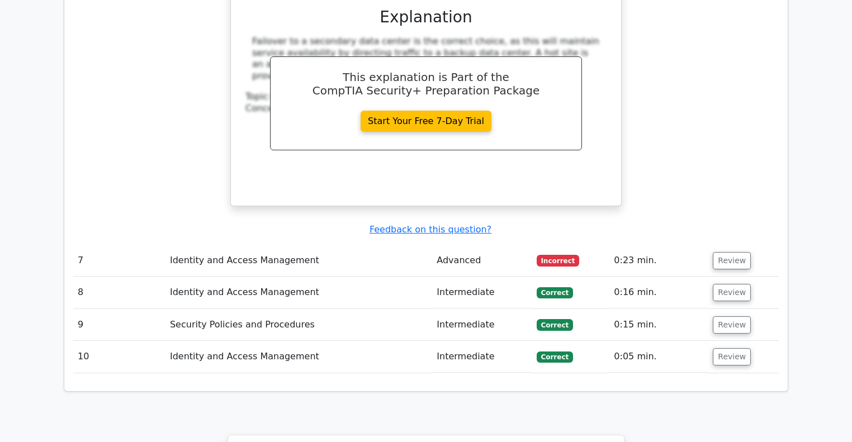
scroll to position [2487, 0]
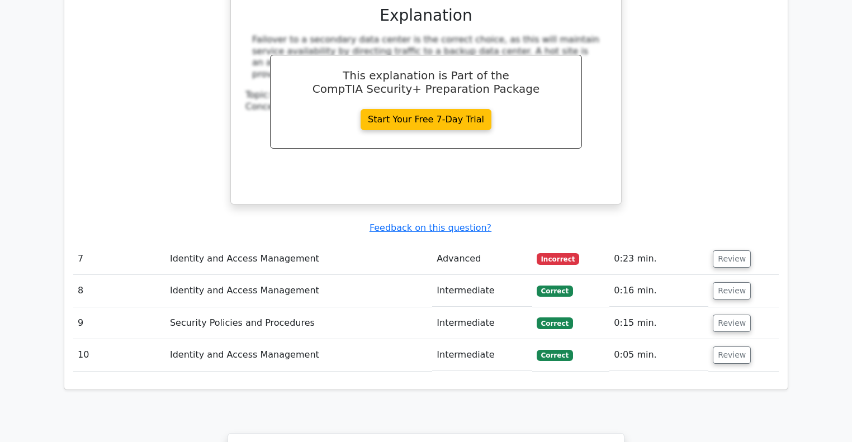
click at [729, 243] on td "Review" at bounding box center [744, 259] width 70 height 32
click at [724, 251] on button "Review" at bounding box center [732, 259] width 38 height 17
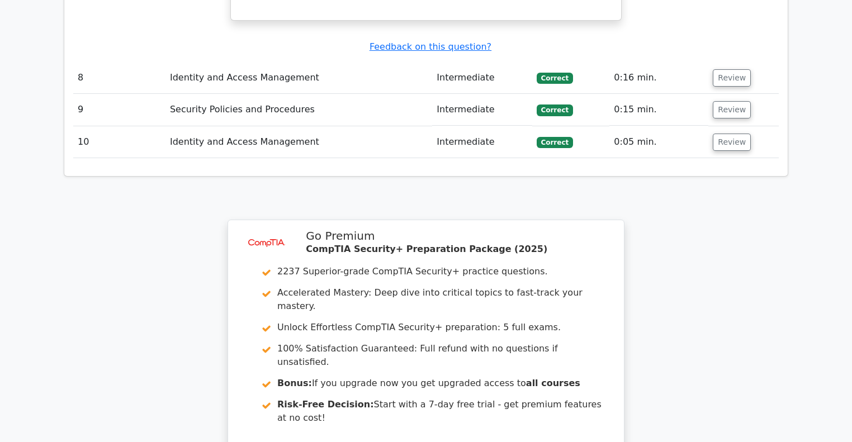
scroll to position [3316, 0]
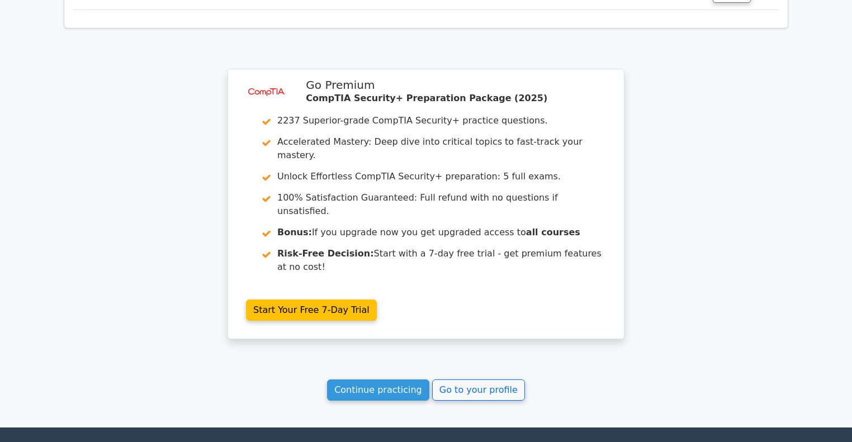
click at [364, 380] on link "Continue practicing" at bounding box center [378, 390] width 102 height 21
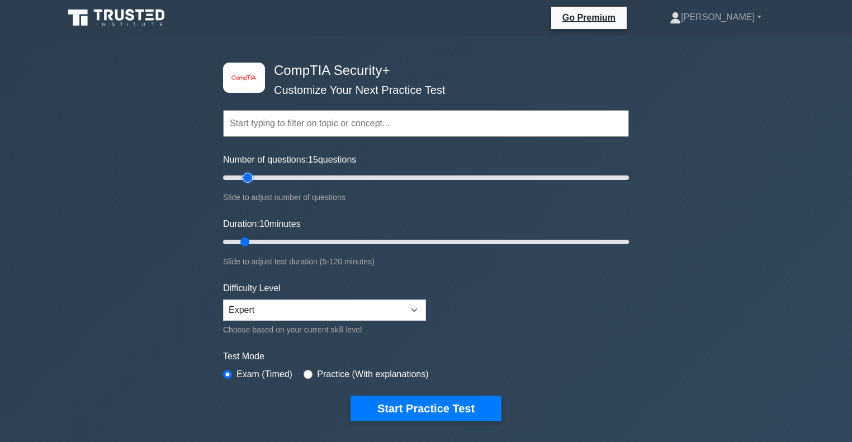
type input "15"
click at [253, 174] on input "Number of questions: 15 questions" at bounding box center [426, 177] width 406 height 13
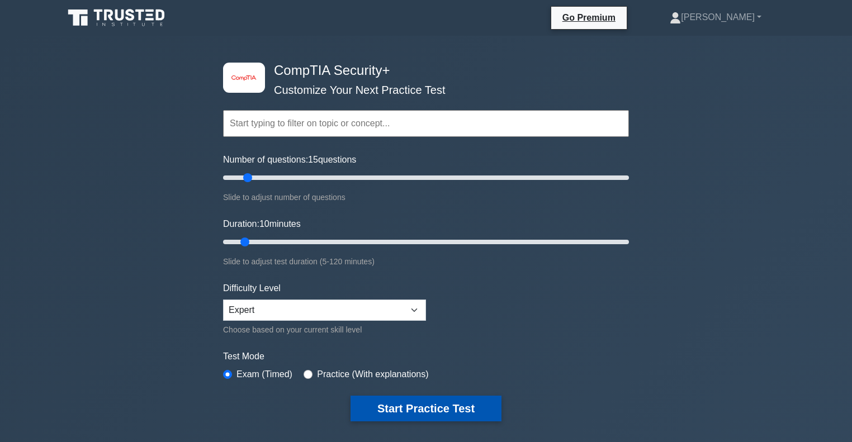
click at [408, 409] on button "Start Practice Test" at bounding box center [426, 409] width 151 height 26
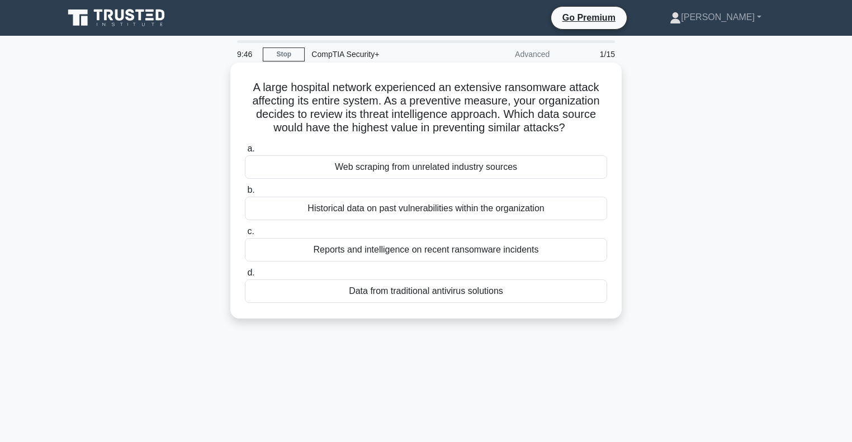
click at [365, 251] on div "Reports and intelligence on recent ransomware incidents" at bounding box center [426, 249] width 362 height 23
click at [245, 235] on input "c. Reports and intelligence on recent ransomware incidents" at bounding box center [245, 231] width 0 height 7
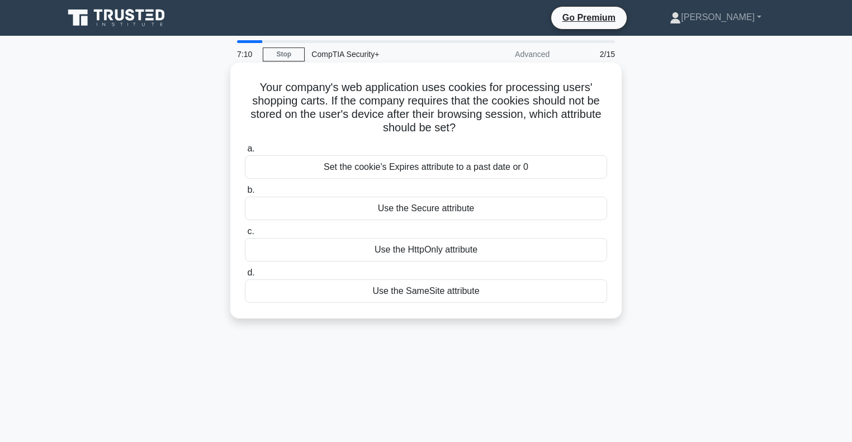
drag, startPoint x: 422, startPoint y: 172, endPoint x: 368, endPoint y: 131, distance: 67.5
click at [368, 131] on h5 "Your company's web application uses cookies for processing users' shopping cart…" at bounding box center [426, 108] width 365 height 55
click at [418, 115] on h5 "Your company's web application uses cookies for processing users' shopping cart…" at bounding box center [426, 108] width 365 height 55
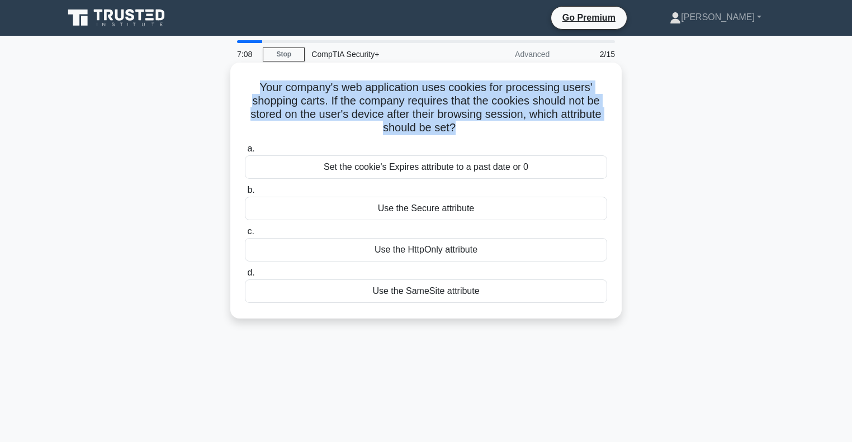
click at [418, 115] on h5 "Your company's web application uses cookies for processing users' shopping cart…" at bounding box center [426, 108] width 365 height 55
copy div "Your company's web application uses cookies for processing users' shopping cart…"
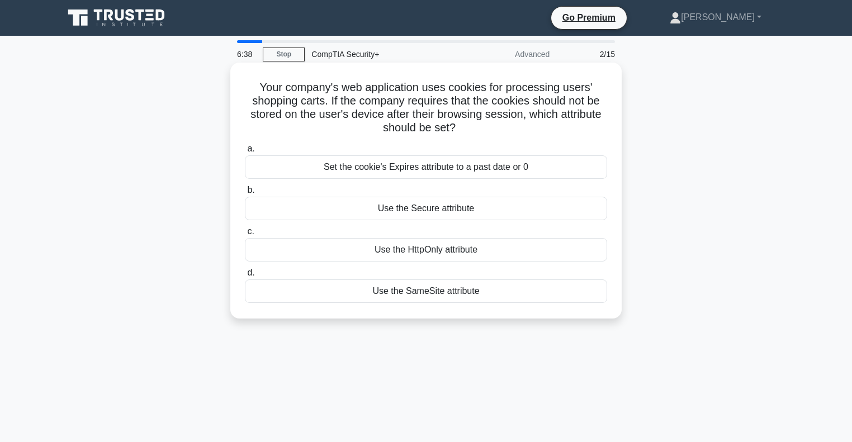
click at [389, 169] on div "Set the cookie's Expires attribute to a past date or 0" at bounding box center [426, 167] width 362 height 23
click at [245, 153] on input "a. Set the cookie's Expires attribute to a past date or 0" at bounding box center [245, 148] width 0 height 7
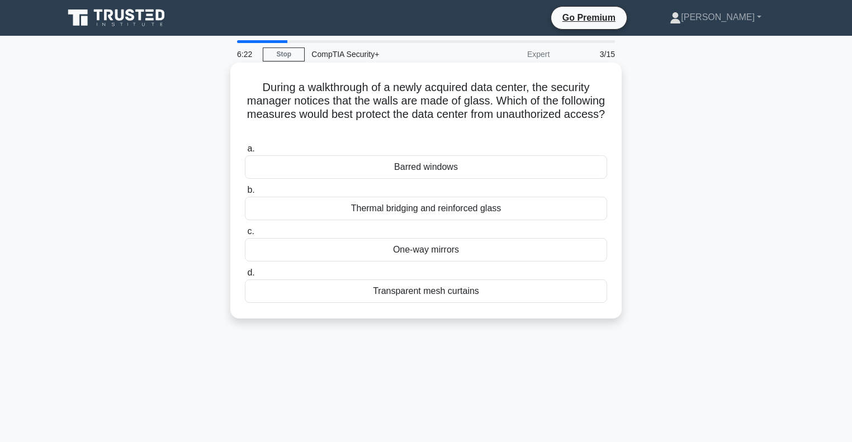
click at [412, 213] on div "Thermal bridging and reinforced glass" at bounding box center [426, 208] width 362 height 23
click at [245, 194] on input "b. Thermal bridging and reinforced glass" at bounding box center [245, 190] width 0 height 7
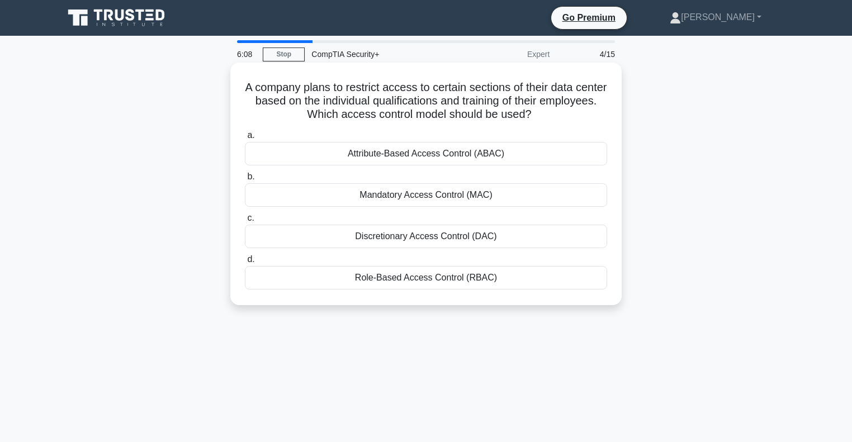
click at [404, 157] on div "Attribute-Based Access Control (ABAC)" at bounding box center [426, 153] width 362 height 23
click at [245, 139] on input "a. Attribute-Based Access Control (ABAC)" at bounding box center [245, 135] width 0 height 7
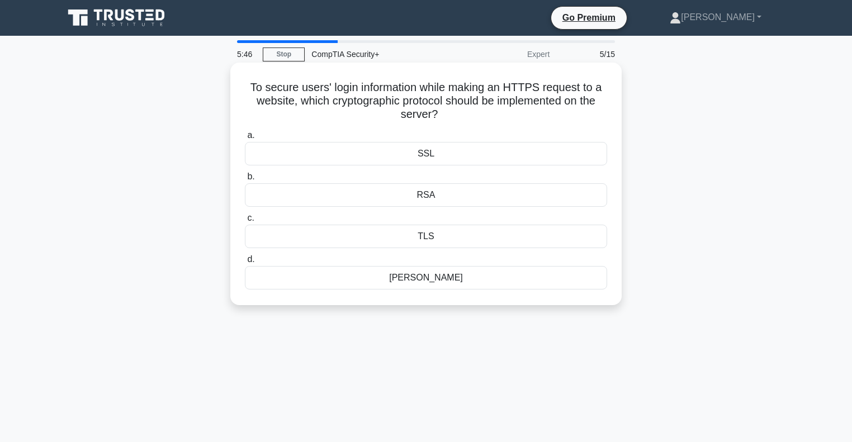
click at [442, 154] on div "SSL" at bounding box center [426, 153] width 362 height 23
click at [245, 139] on input "a. SSL" at bounding box center [245, 135] width 0 height 7
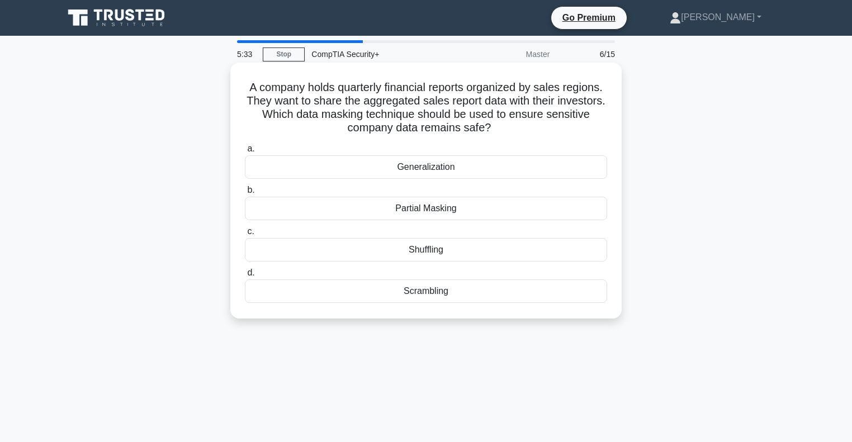
click at [404, 209] on div "Partial Masking" at bounding box center [426, 208] width 362 height 23
click at [245, 194] on input "b. Partial Masking" at bounding box center [245, 190] width 0 height 7
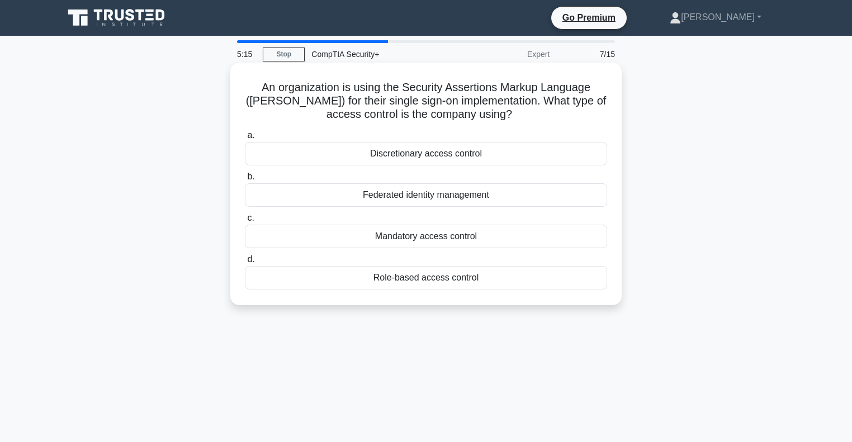
click at [393, 199] on div "Federated identity management" at bounding box center [426, 194] width 362 height 23
click at [245, 181] on input "b. Federated identity management" at bounding box center [245, 176] width 0 height 7
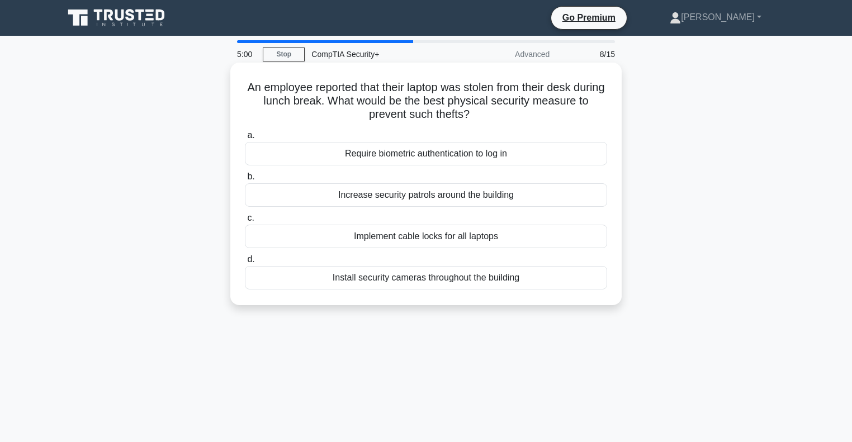
click at [394, 239] on div "Implement cable locks for all laptops" at bounding box center [426, 236] width 362 height 23
click at [245, 222] on input "c. Implement cable locks for all laptops" at bounding box center [245, 218] width 0 height 7
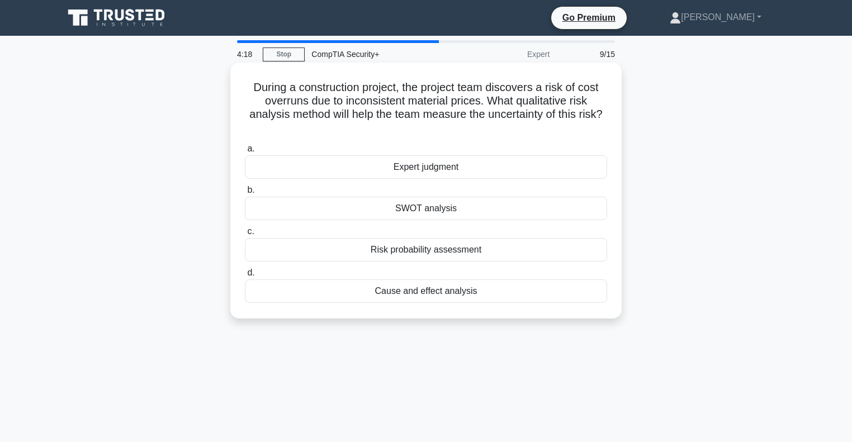
click at [474, 214] on div "SWOT analysis" at bounding box center [426, 208] width 362 height 23
click at [245, 194] on input "b. SWOT analysis" at bounding box center [245, 190] width 0 height 7
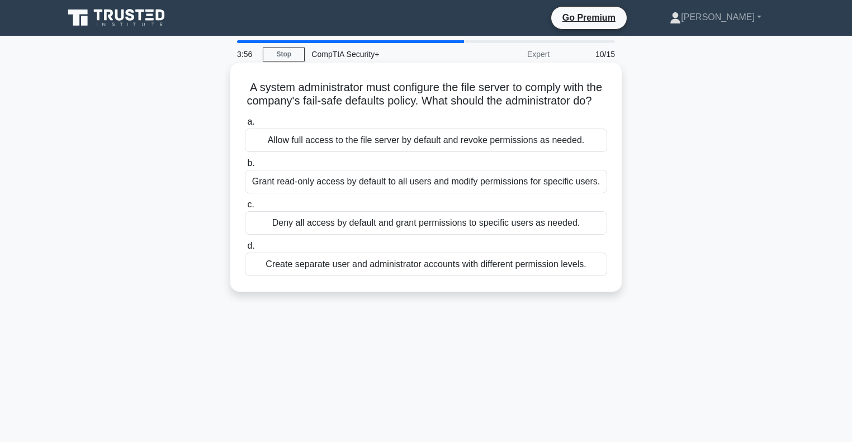
click at [387, 235] on div "Deny all access by default and grant permissions to specific users as needed." at bounding box center [426, 222] width 362 height 23
click at [245, 209] on input "c. Deny all access by default and grant permissions to specific users as needed." at bounding box center [245, 204] width 0 height 7
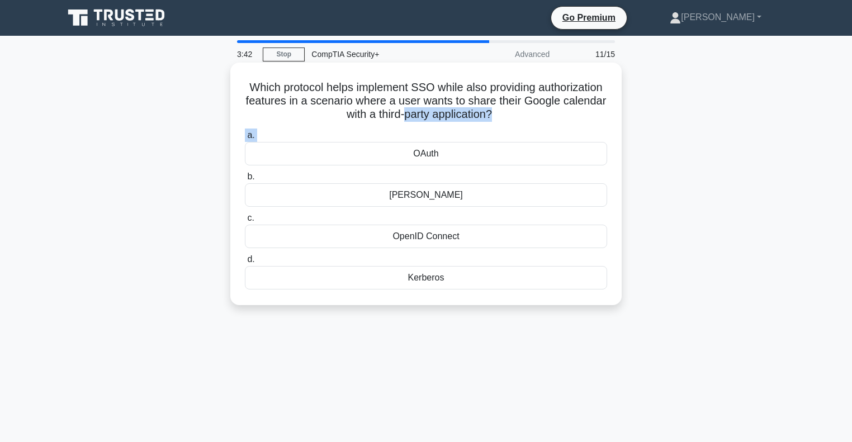
drag, startPoint x: 398, startPoint y: 156, endPoint x: 446, endPoint y: 123, distance: 59.1
click at [446, 123] on div "Which protocol helps implement SSO while also providing authorization features …" at bounding box center [426, 184] width 383 height 234
click at [428, 113] on h5 "Which protocol helps implement SSO while also providing authorization features …" at bounding box center [426, 101] width 365 height 41
click at [429, 154] on div "OAuth" at bounding box center [426, 153] width 362 height 23
click at [245, 139] on input "a. OAuth" at bounding box center [245, 135] width 0 height 7
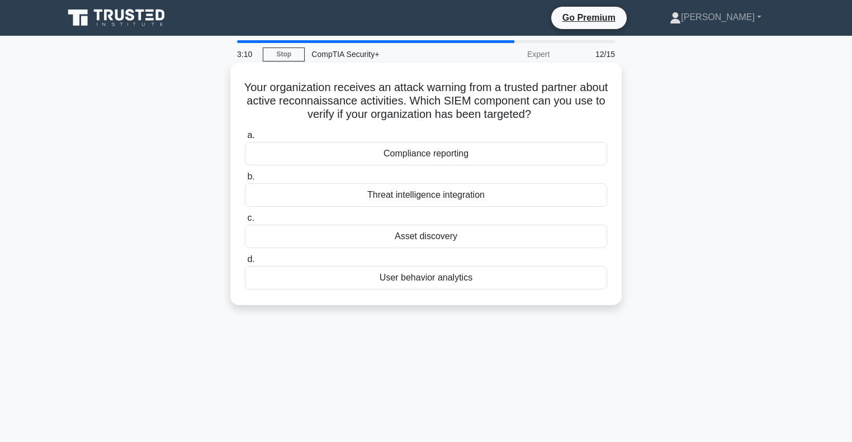
click at [439, 197] on div "Threat intelligence integration" at bounding box center [426, 194] width 362 height 23
click at [245, 181] on input "b. Threat intelligence integration" at bounding box center [245, 176] width 0 height 7
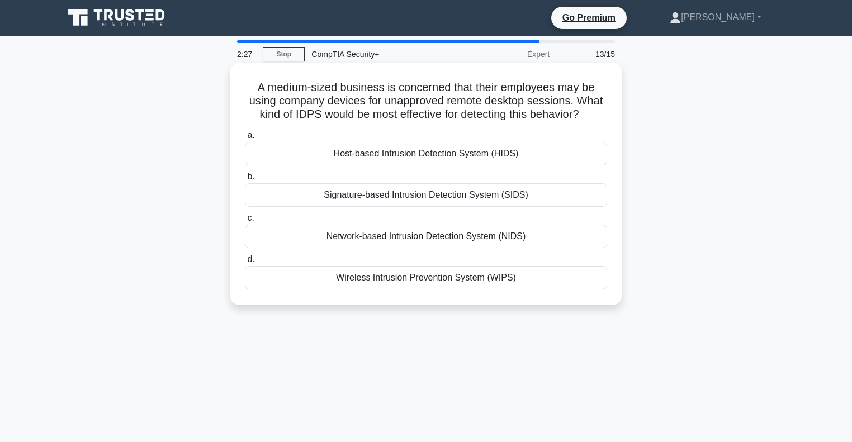
click at [470, 149] on div "Host-based Intrusion Detection System (HIDS)" at bounding box center [426, 153] width 362 height 23
click at [245, 139] on input "a. Host-based Intrusion Detection System (HIDS)" at bounding box center [245, 135] width 0 height 7
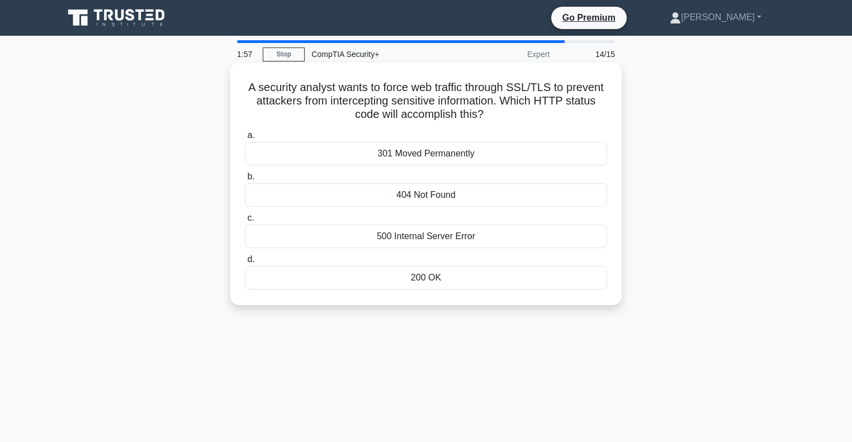
click at [412, 153] on div "301 Moved Permanently" at bounding box center [426, 153] width 362 height 23
click at [245, 139] on input "a. 301 Moved Permanently" at bounding box center [245, 135] width 0 height 7
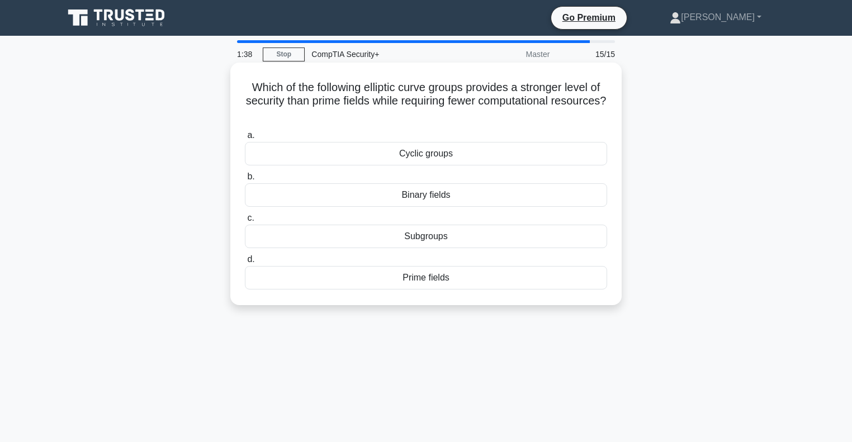
click at [472, 128] on div "a. Cyclic groups b. Binary fields c. d." at bounding box center [426, 209] width 376 height 166
click at [409, 192] on div "Binary fields" at bounding box center [426, 194] width 362 height 23
click at [245, 181] on input "b. Binary fields" at bounding box center [245, 176] width 0 height 7
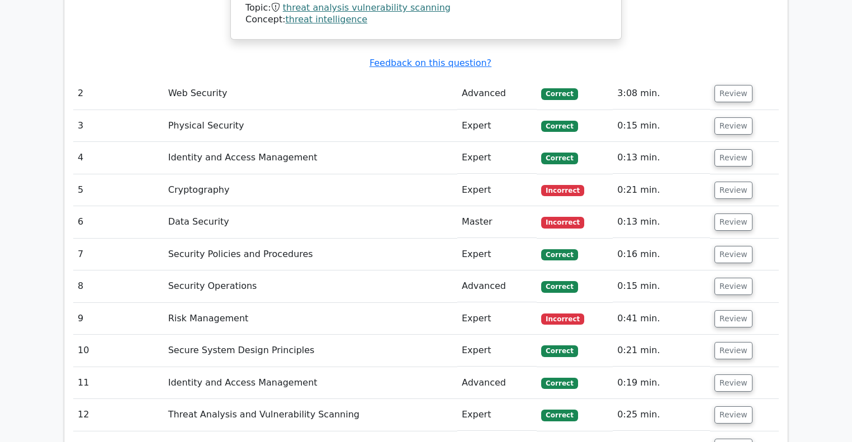
scroll to position [1507, 0]
click at [719, 182] on button "Review" at bounding box center [734, 190] width 38 height 17
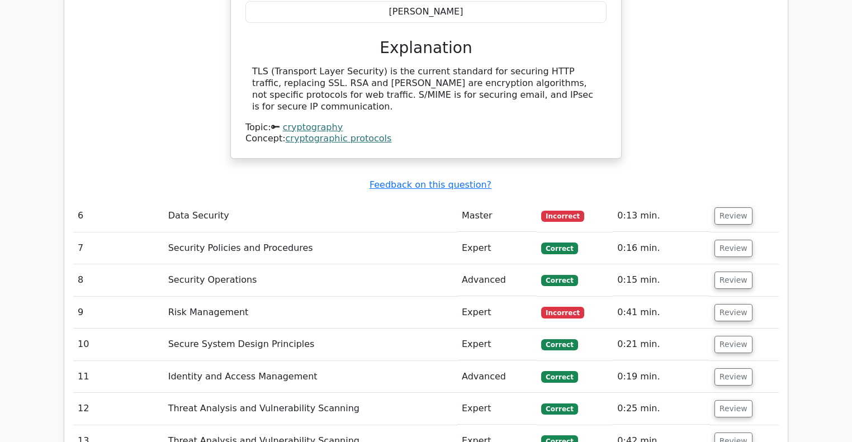
scroll to position [1925, 0]
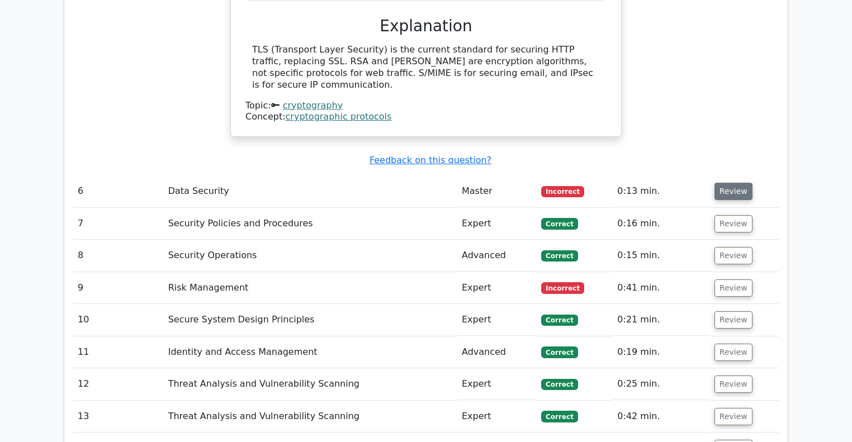
click at [729, 183] on button "Review" at bounding box center [734, 191] width 38 height 17
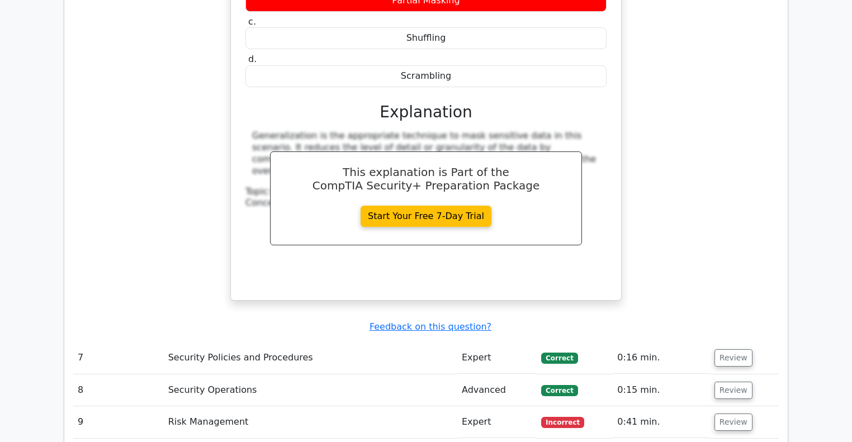
scroll to position [2282, 0]
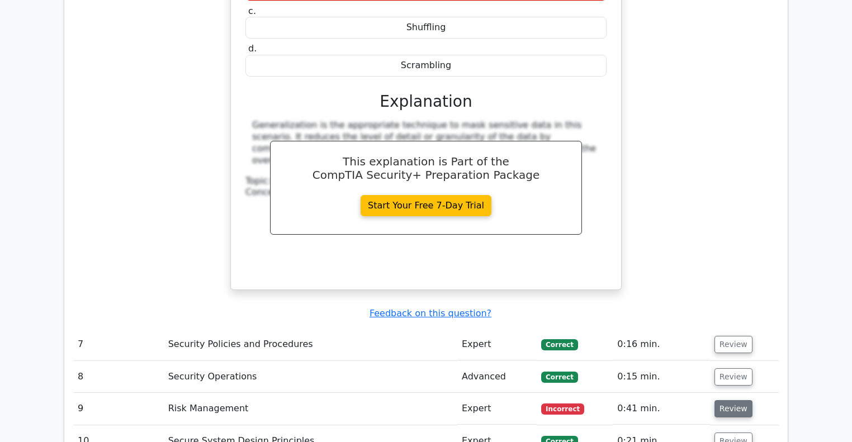
click at [718, 401] on button "Review" at bounding box center [734, 409] width 38 height 17
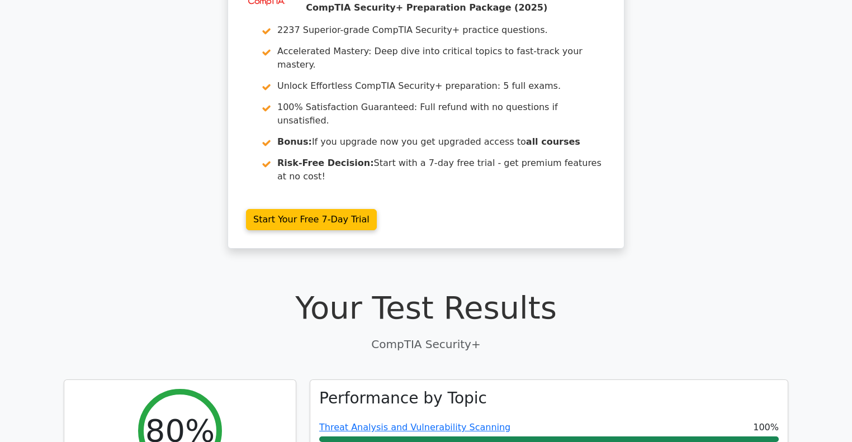
scroll to position [0, 0]
